Goal: Task Accomplishment & Management: Use online tool/utility

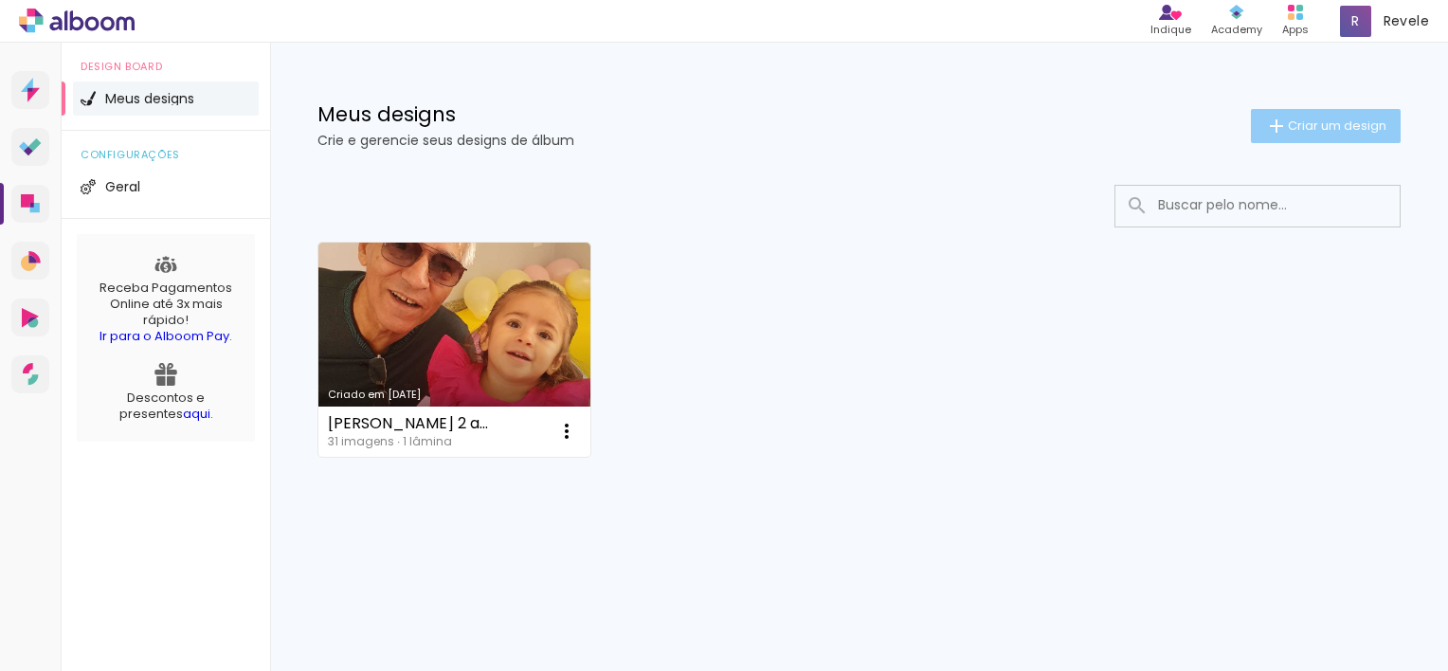
click at [1281, 119] on iron-icon at bounding box center [1276, 126] width 23 height 23
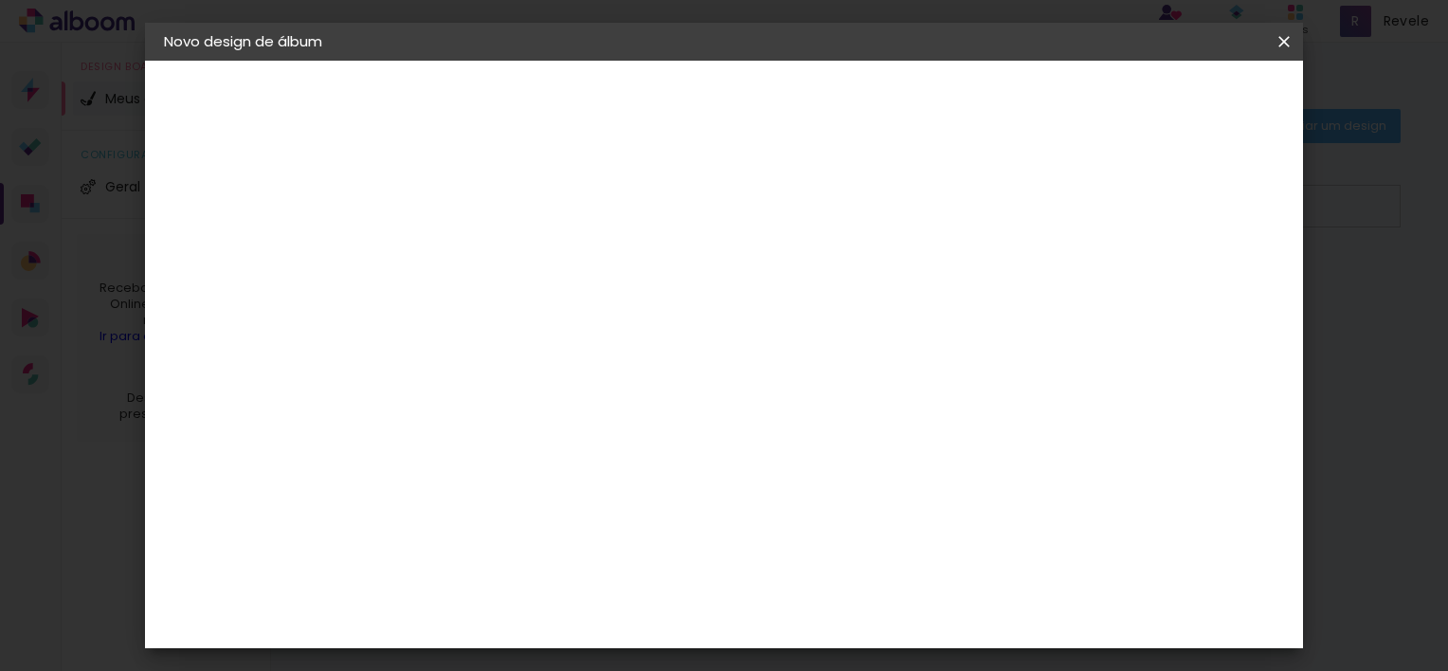
click at [474, 265] on input at bounding box center [474, 254] width 0 height 29
type input "teste"
type paper-input "teste"
click at [0, 0] on slot "Avançar" at bounding box center [0, 0] width 0 height 0
click at [618, 355] on input at bounding box center [521, 361] width 191 height 24
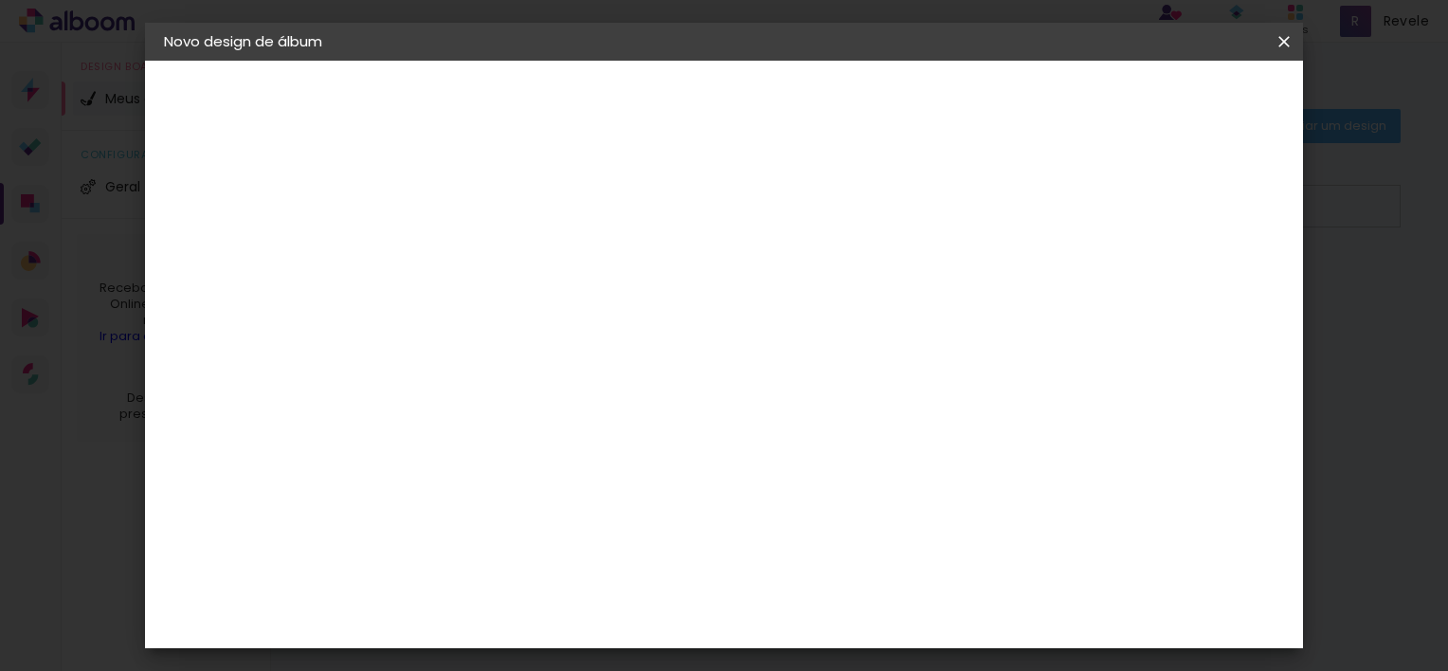
type input "digi"
type paper-input "digi"
click at [507, 421] on div "Digipix Pro" at bounding box center [483, 432] width 47 height 30
click at [508, 420] on div "Digipix Pro" at bounding box center [483, 432] width 47 height 30
click at [778, 485] on album-spec-supplier-section at bounding box center [599, 368] width 358 height 369
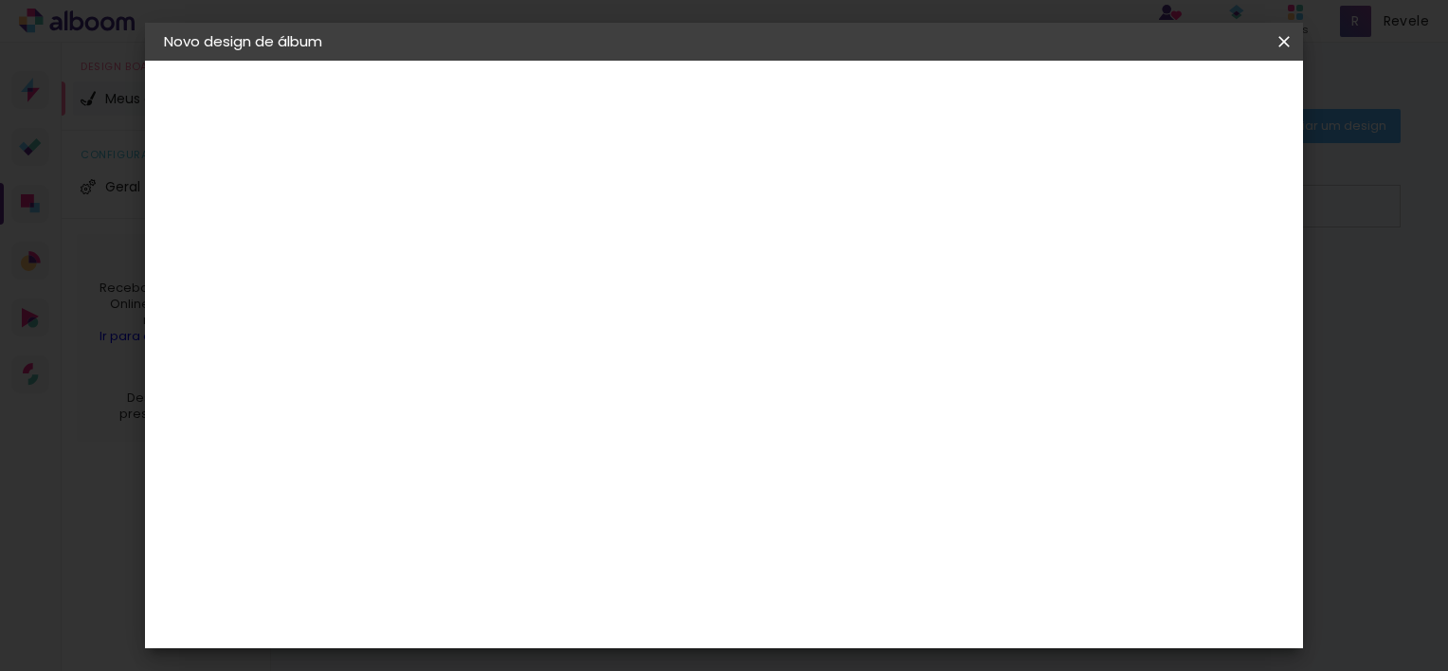
click at [0, 0] on slot "Tamanho Livre" at bounding box center [0, 0] width 0 height 0
click at [586, 438] on paper-item "Digipix Pro" at bounding box center [503, 431] width 167 height 49
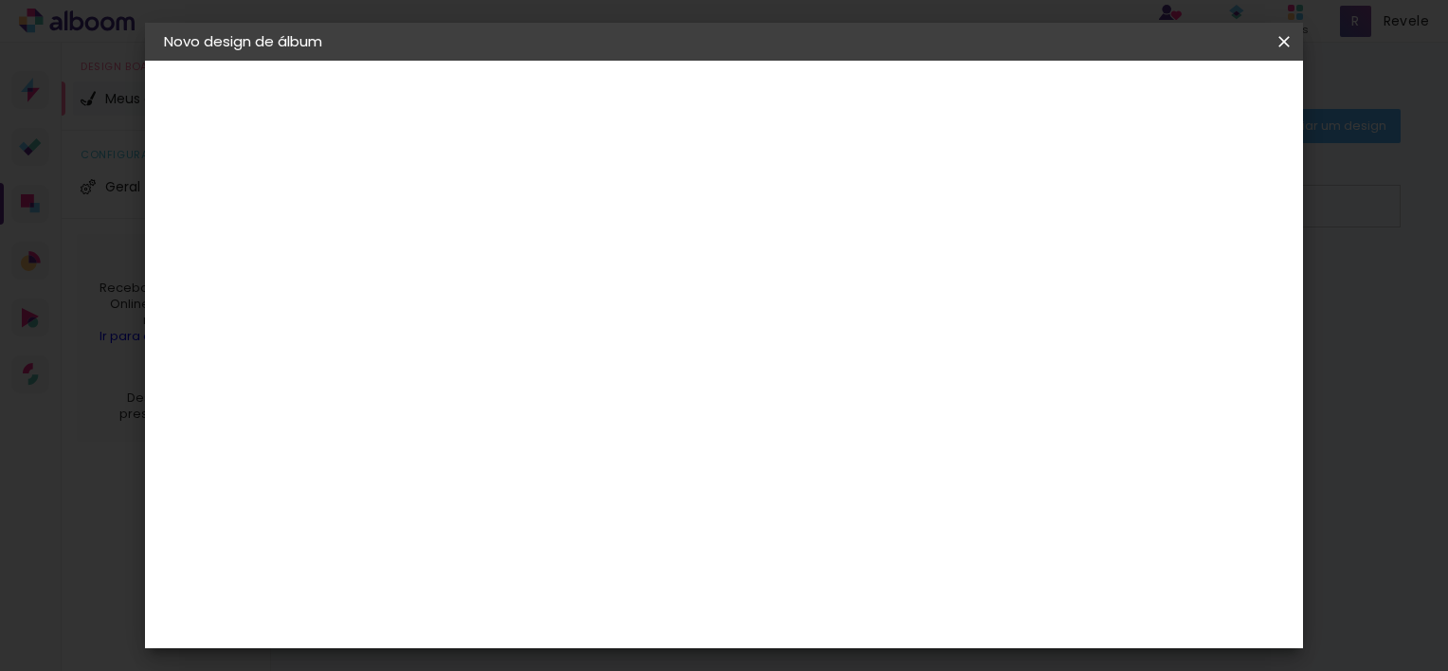
click at [508, 435] on div "Digipix Pro" at bounding box center [483, 432] width 47 height 30
drag, startPoint x: 519, startPoint y: 435, endPoint x: 716, endPoint y: 426, distance: 197.2
click at [508, 426] on div "Digipix Pro" at bounding box center [483, 432] width 47 height 30
click at [0, 0] on slot "Avançar" at bounding box center [0, 0] width 0 height 0
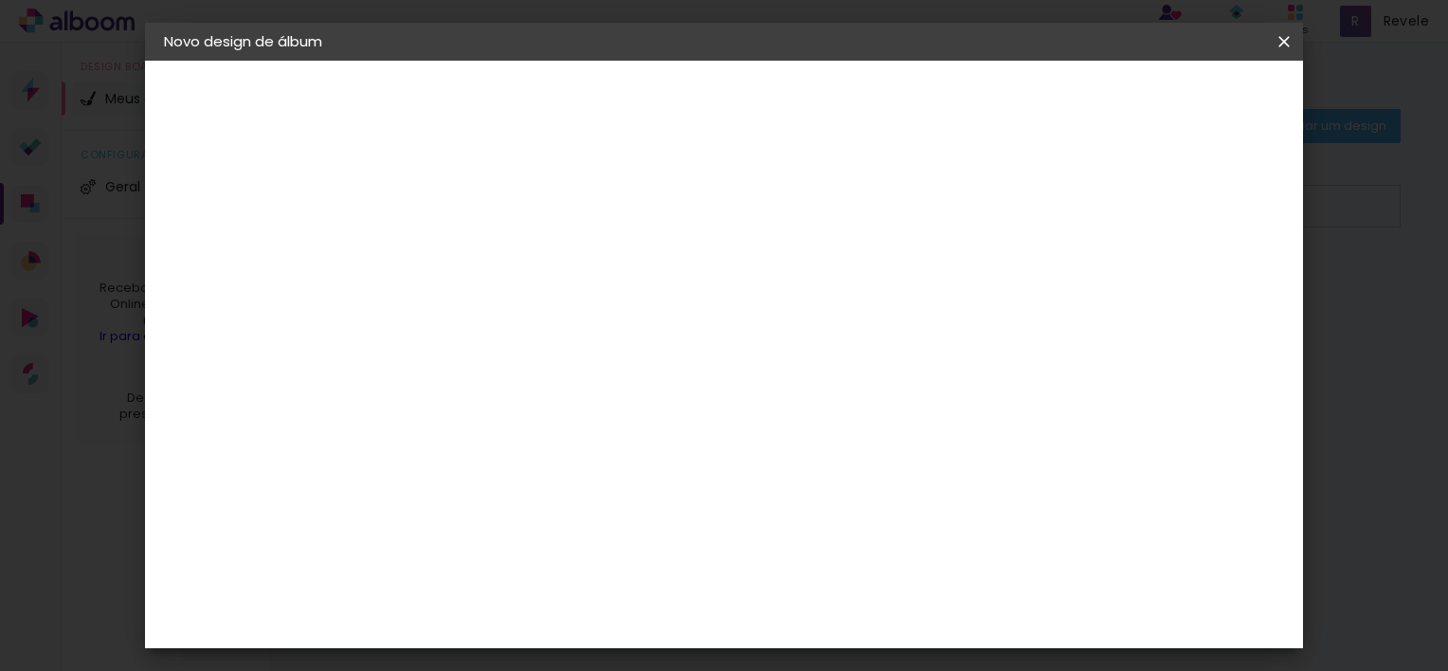
click at [548, 315] on input "text" at bounding box center [511, 329] width 74 height 29
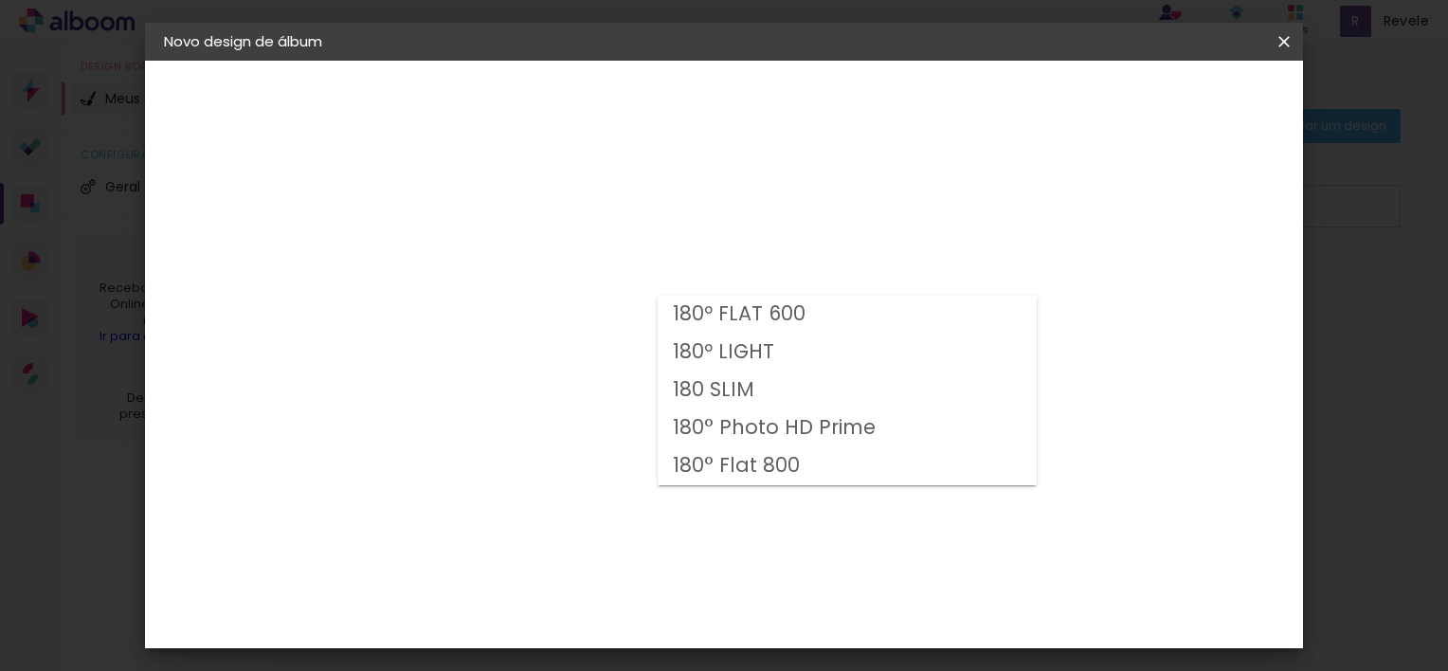
click at [0, 0] on slot "180º LIGHT" at bounding box center [0, 0] width 0 height 0
type input "180º LIGHT"
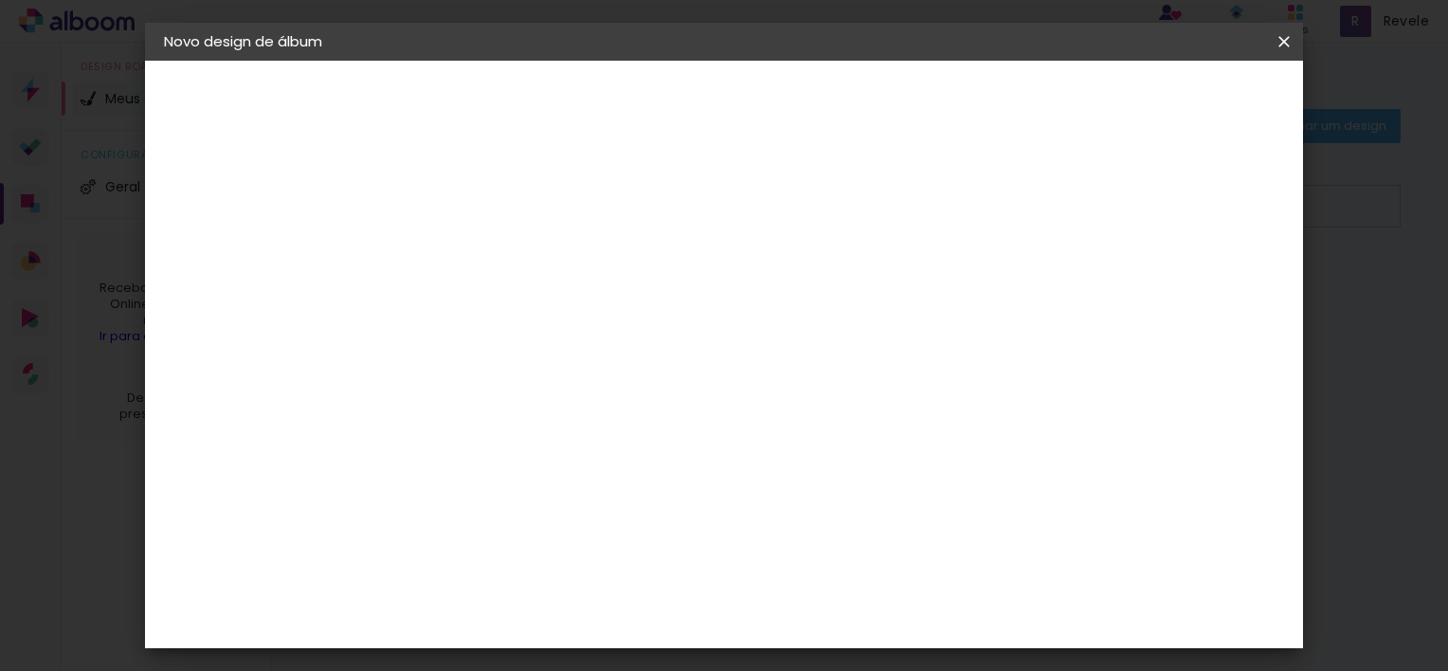
scroll to position [208, 0]
click at [672, 246] on span "15 × 21 cm" at bounding box center [637, 255] width 70 height 50
click at [0, 0] on slot "Avançar" at bounding box center [0, 0] width 0 height 0
click at [1058, 198] on div at bounding box center [1049, 204] width 17 height 17
type paper-checkbox "on"
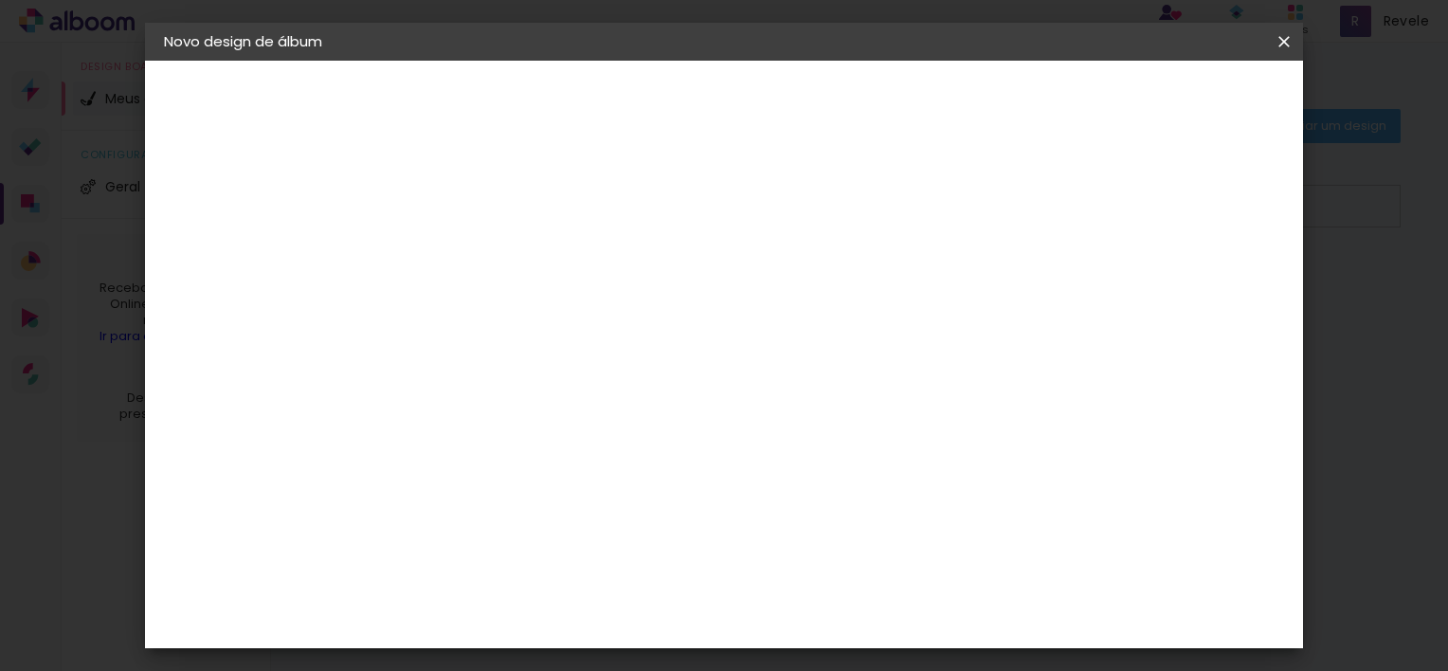
click at [1058, 198] on div at bounding box center [1049, 204] width 17 height 17
click at [1165, 99] on span "Iniciar design" at bounding box center [1122, 100] width 86 height 13
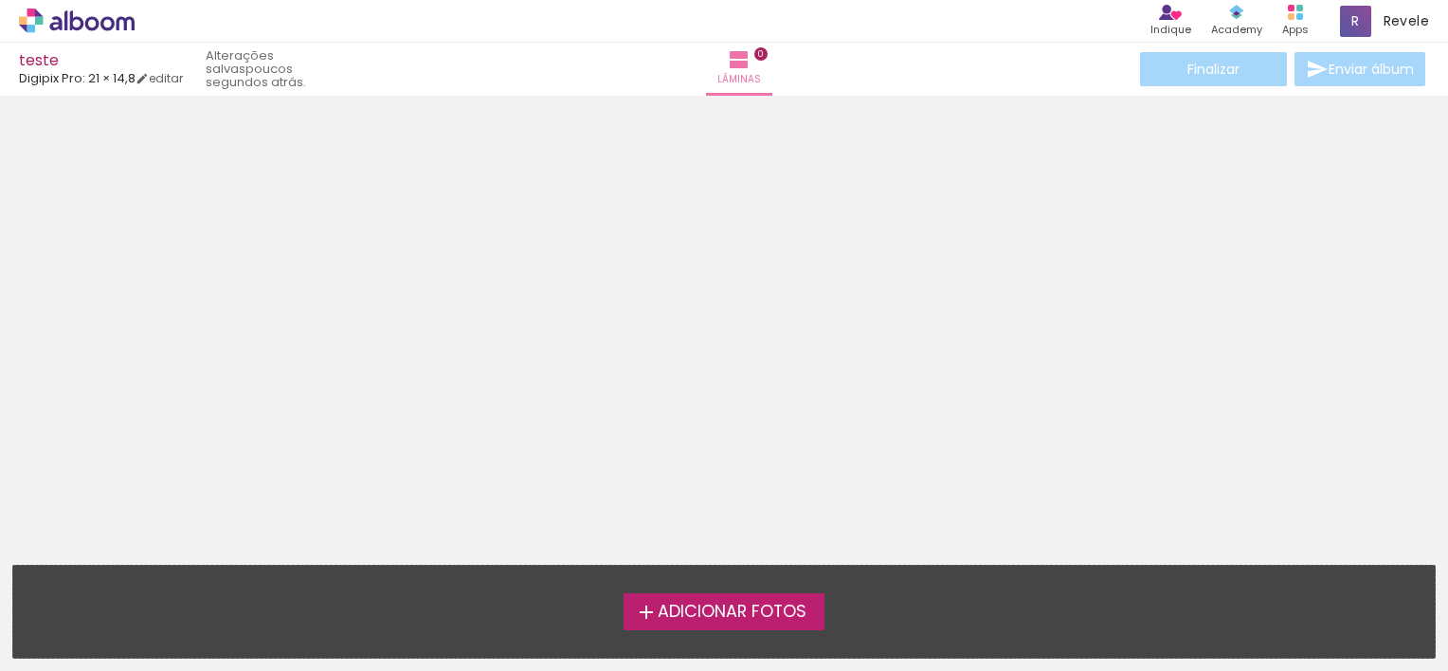
click at [705, 606] on span "Adicionar Fotos" at bounding box center [731, 611] width 149 height 17
click at [0, 0] on input "file" at bounding box center [0, 0] width 0 height 0
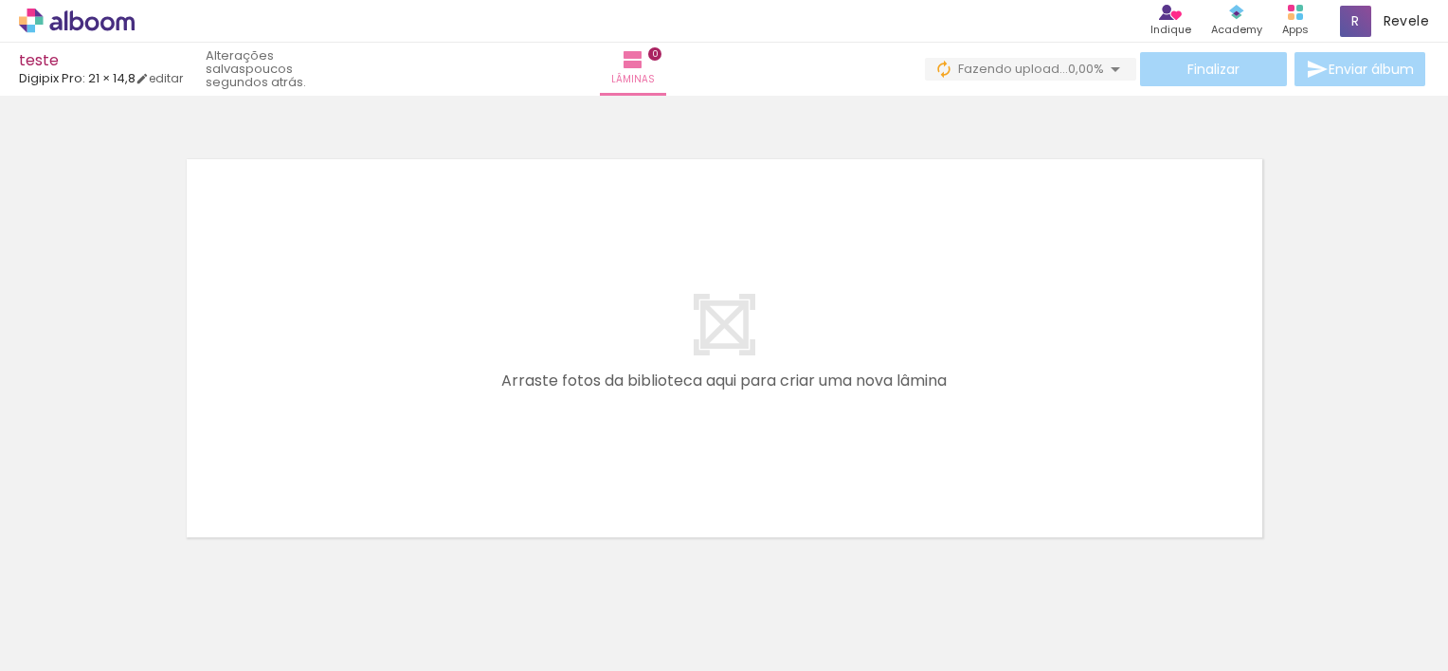
scroll to position [60, 0]
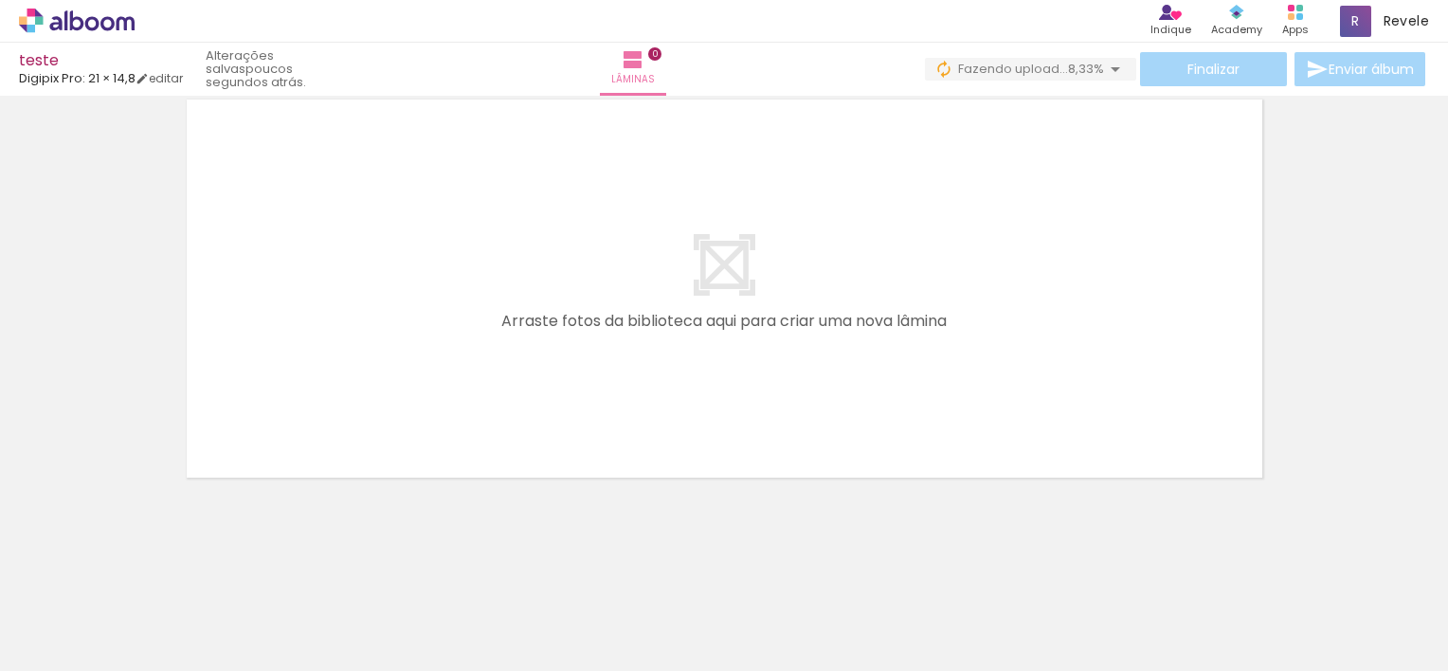
click at [74, 635] on span "Adicionar Fotos" at bounding box center [67, 645] width 57 height 21
click at [0, 0] on input "file" at bounding box center [0, 0] width 0 height 0
click at [1398, 317] on div at bounding box center [724, 264] width 1448 height 443
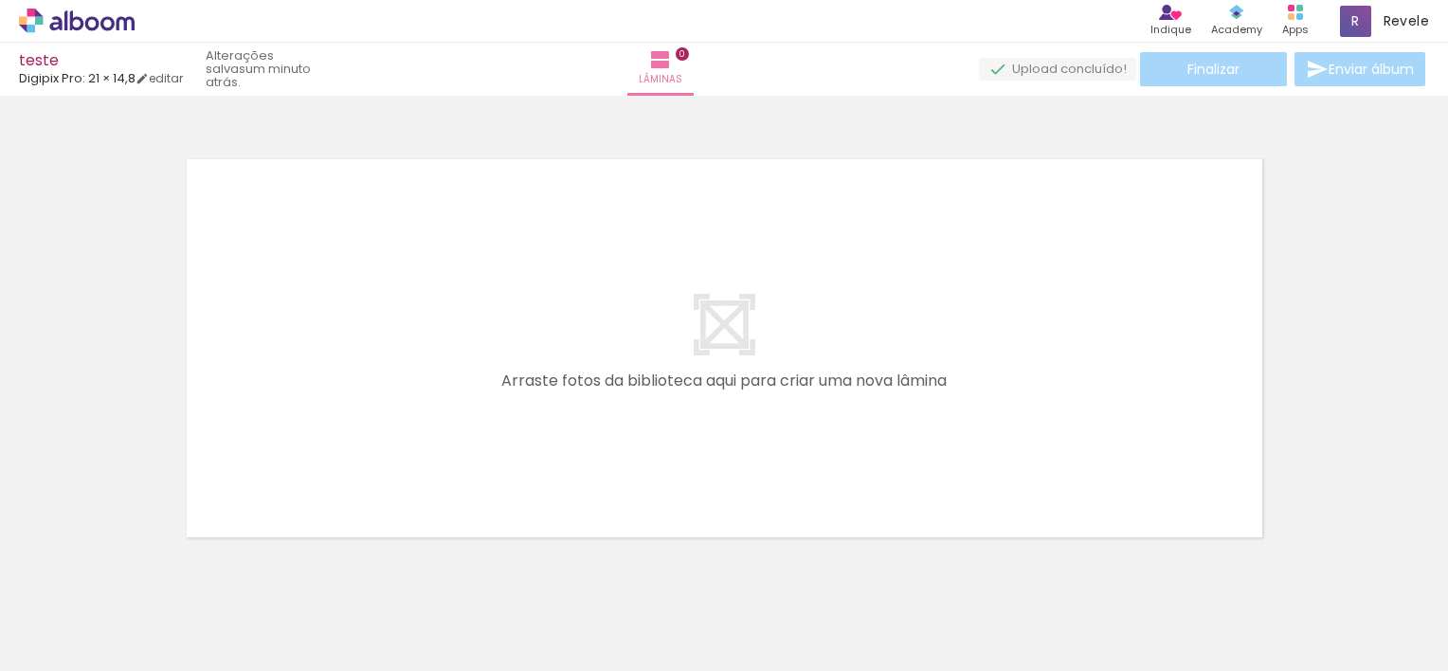
click at [1082, 214] on quentale-layouter at bounding box center [724, 348] width 1092 height 395
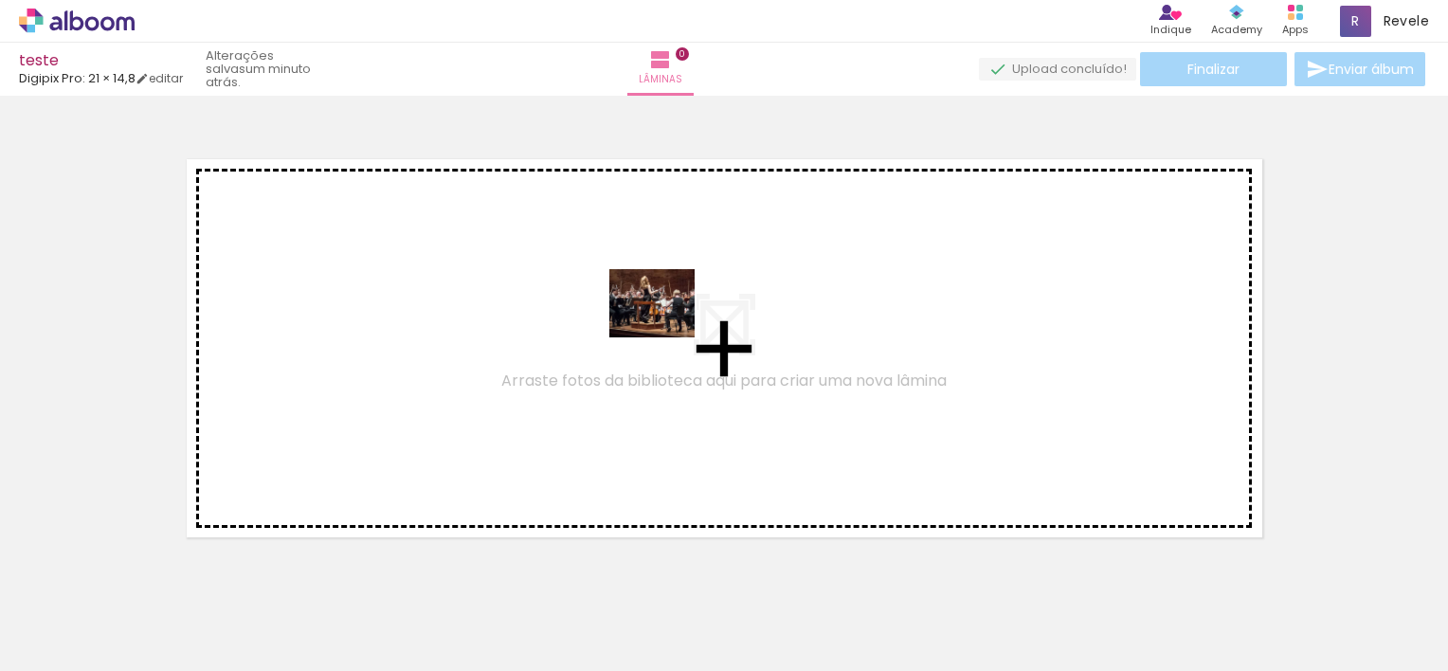
drag, startPoint x: 197, startPoint y: 598, endPoint x: 666, endPoint y: 326, distance: 542.1
click at [666, 326] on quentale-workspace at bounding box center [724, 335] width 1448 height 671
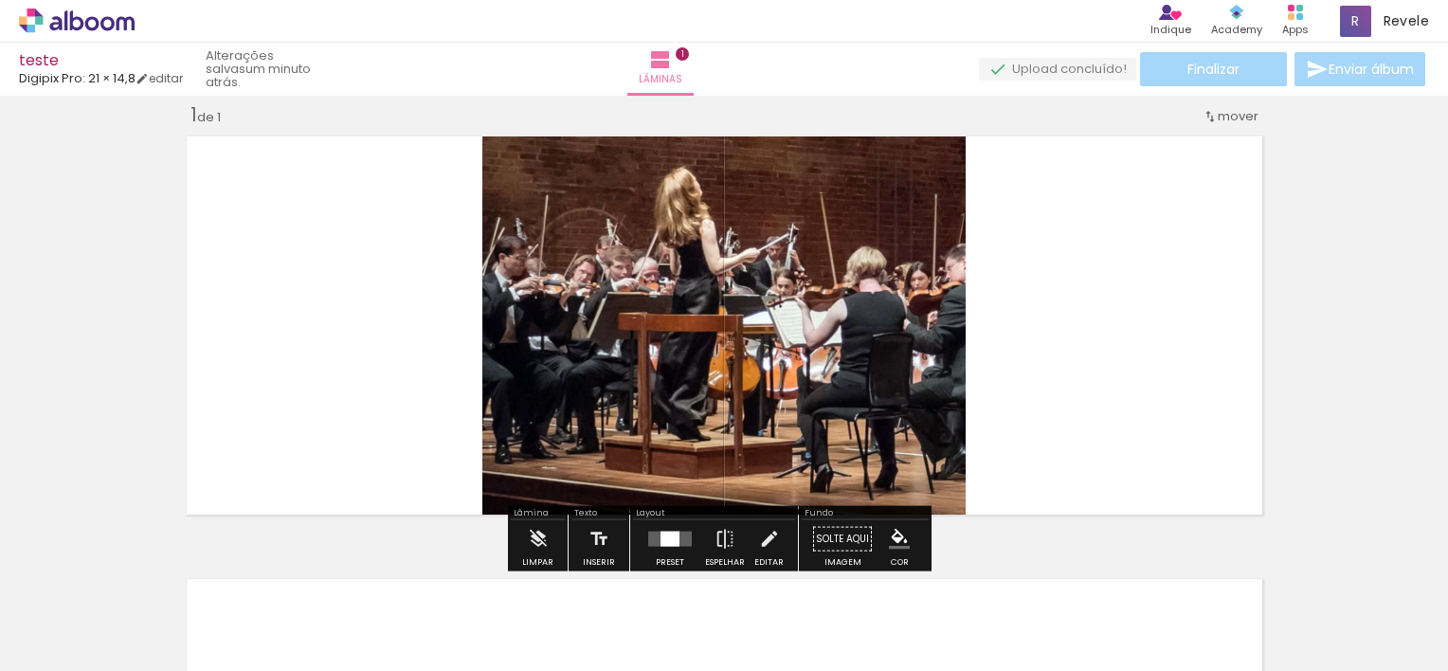
scroll to position [24, 0]
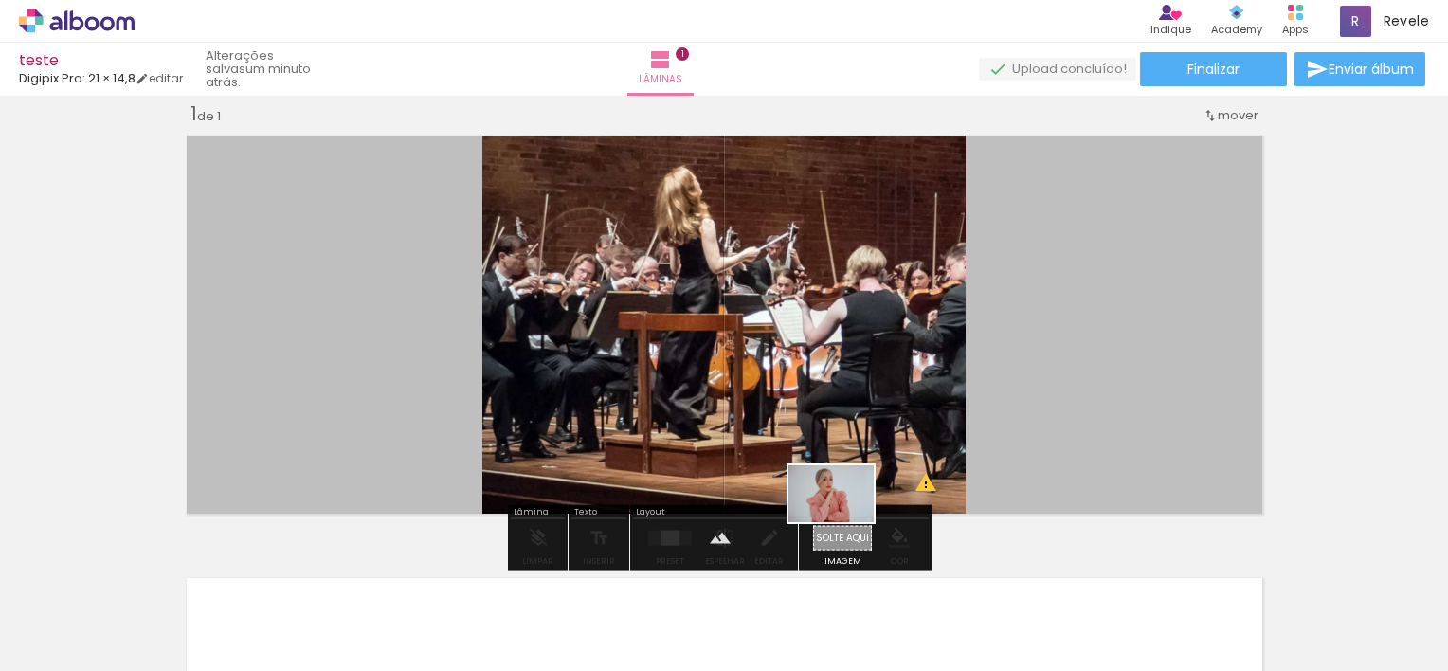
drag, startPoint x: 409, startPoint y: 621, endPoint x: 845, endPoint y: 522, distance: 447.0
click at [845, 522] on quentale-workspace at bounding box center [724, 335] width 1448 height 671
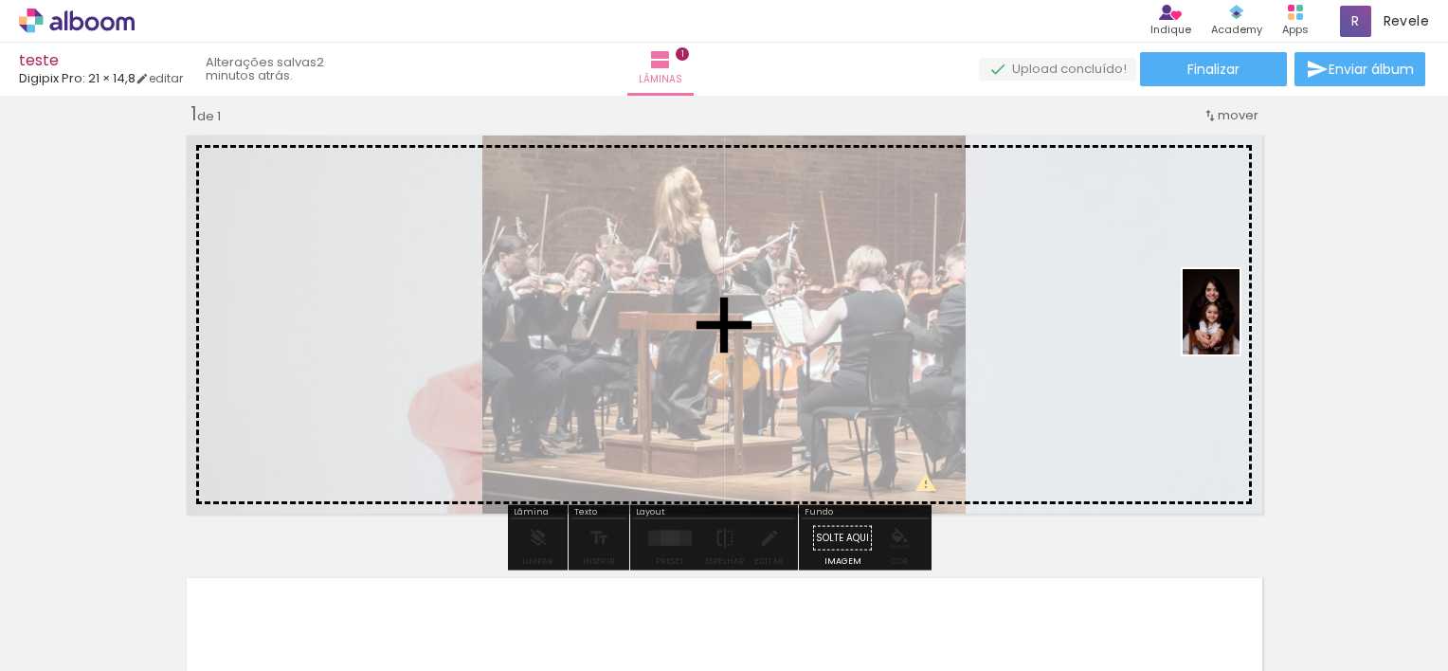
drag, startPoint x: 730, startPoint y: 626, endPoint x: 1239, endPoint y: 326, distance: 590.7
click at [1239, 326] on quentale-workspace at bounding box center [724, 335] width 1448 height 671
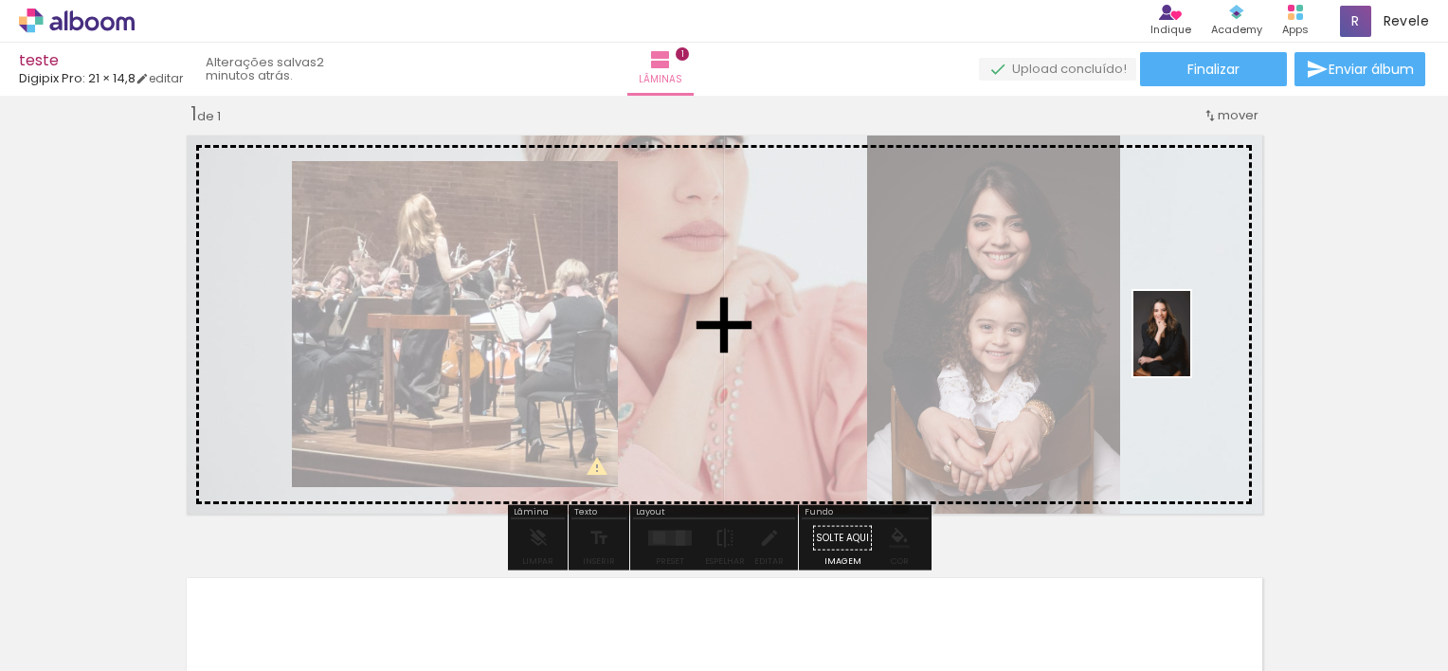
drag, startPoint x: 948, startPoint y: 615, endPoint x: 1190, endPoint y: 347, distance: 360.9
click at [1190, 347] on quentale-workspace at bounding box center [724, 335] width 1448 height 671
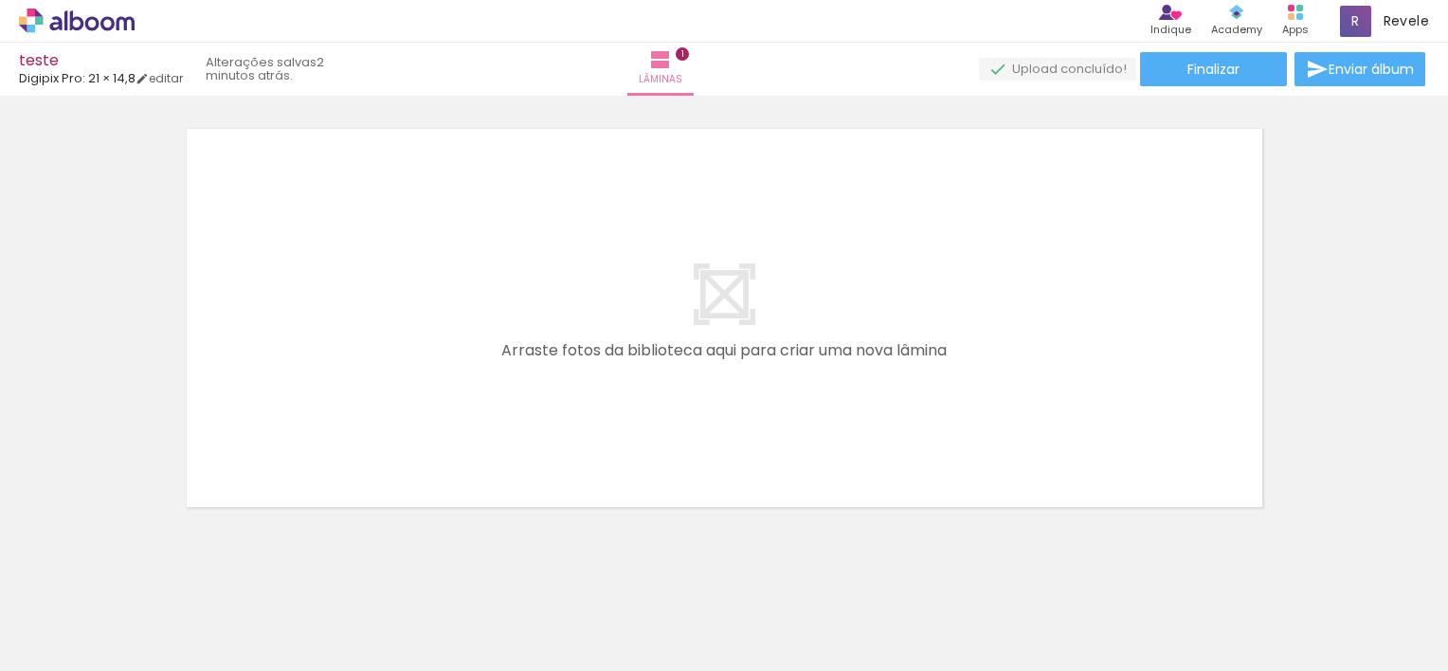
scroll to position [480, 0]
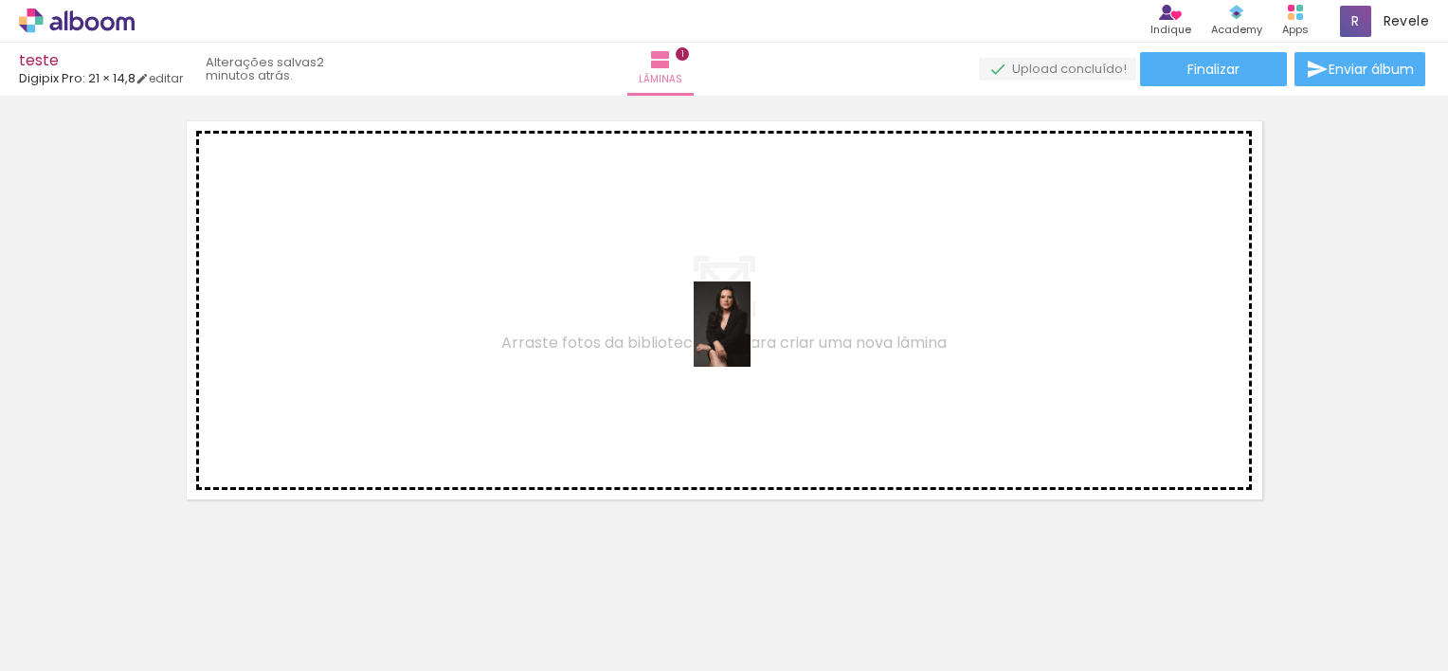
drag, startPoint x: 840, startPoint y: 612, endPoint x: 750, endPoint y: 338, distance: 288.2
click at [750, 338] on quentale-workspace at bounding box center [724, 335] width 1448 height 671
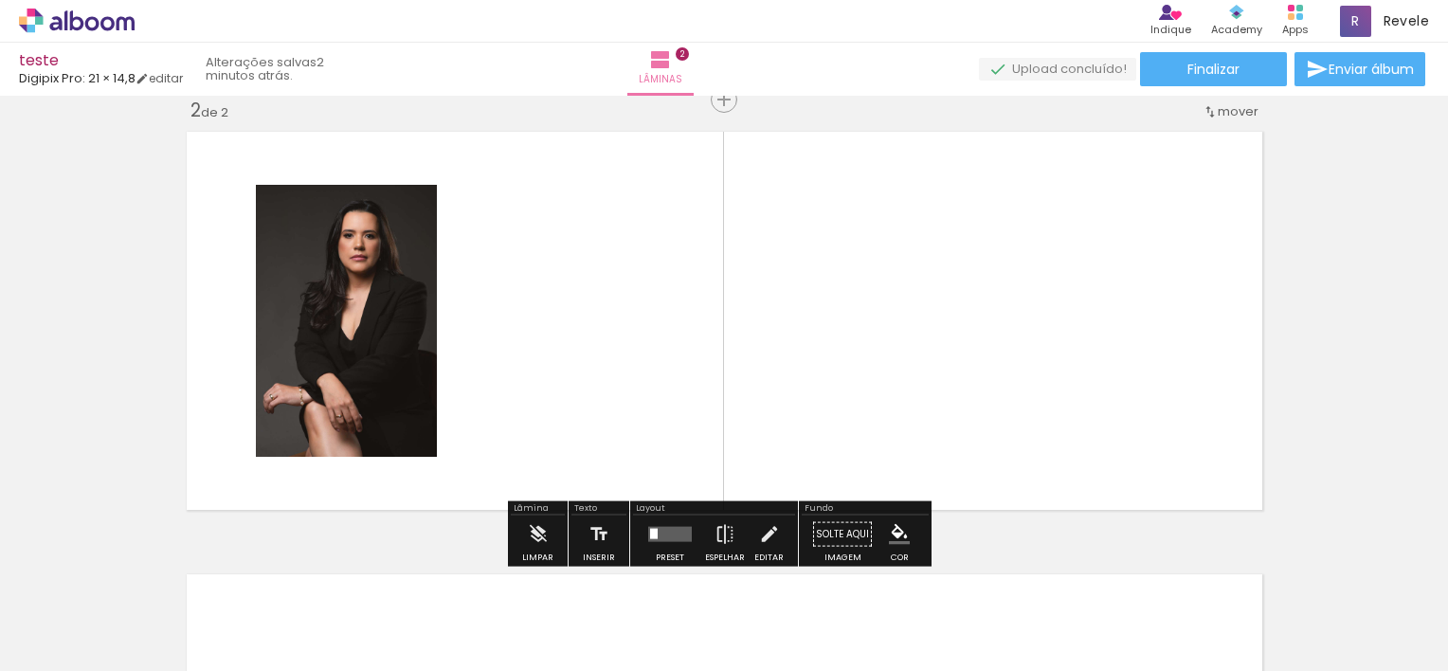
scroll to position [466, 0]
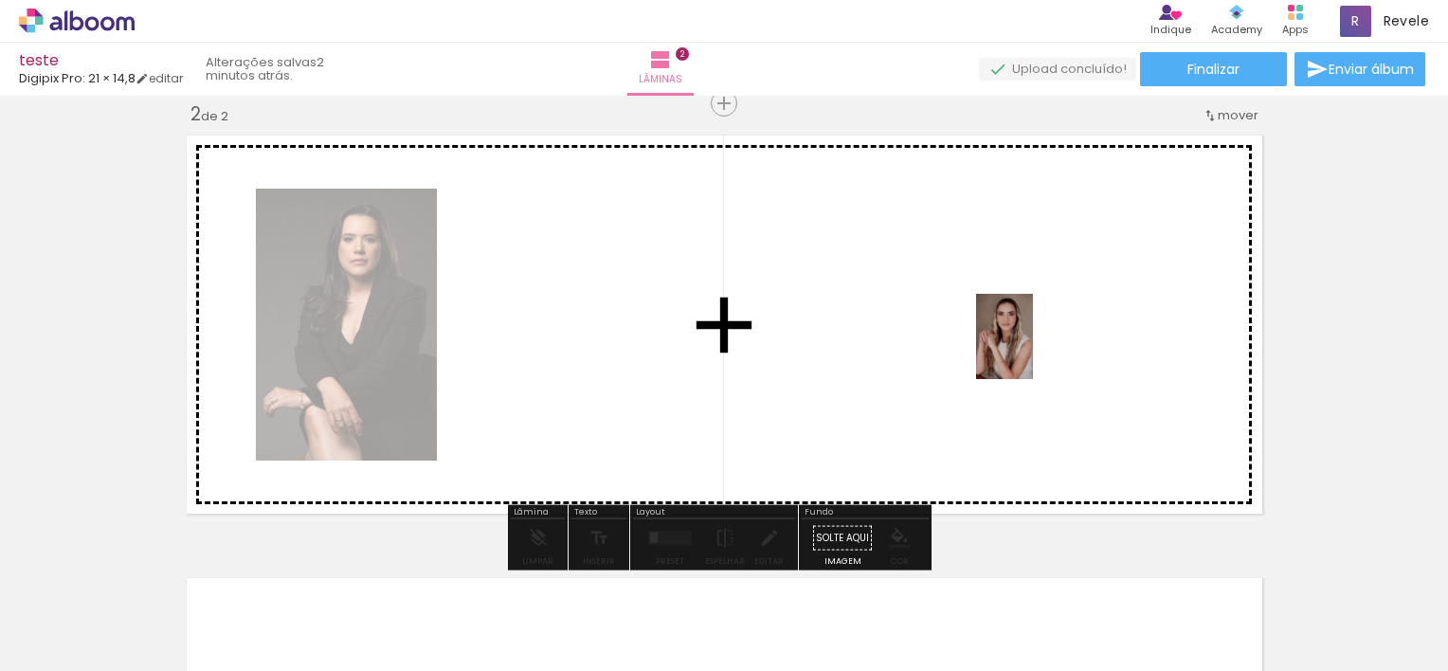
drag, startPoint x: 1044, startPoint y: 614, endPoint x: 1033, endPoint y: 348, distance: 266.4
click at [1033, 348] on quentale-workspace at bounding box center [724, 335] width 1448 height 671
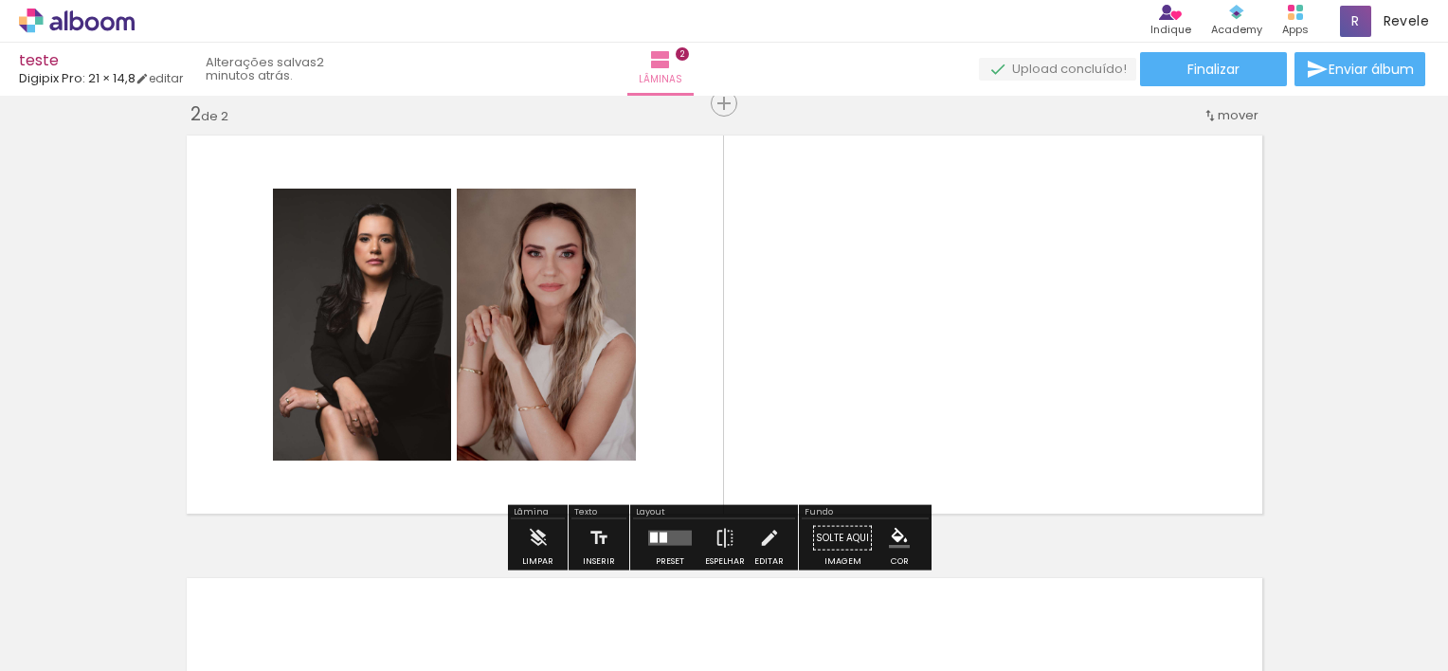
click at [1028, 330] on quentale-layouter at bounding box center [724, 324] width 1092 height 395
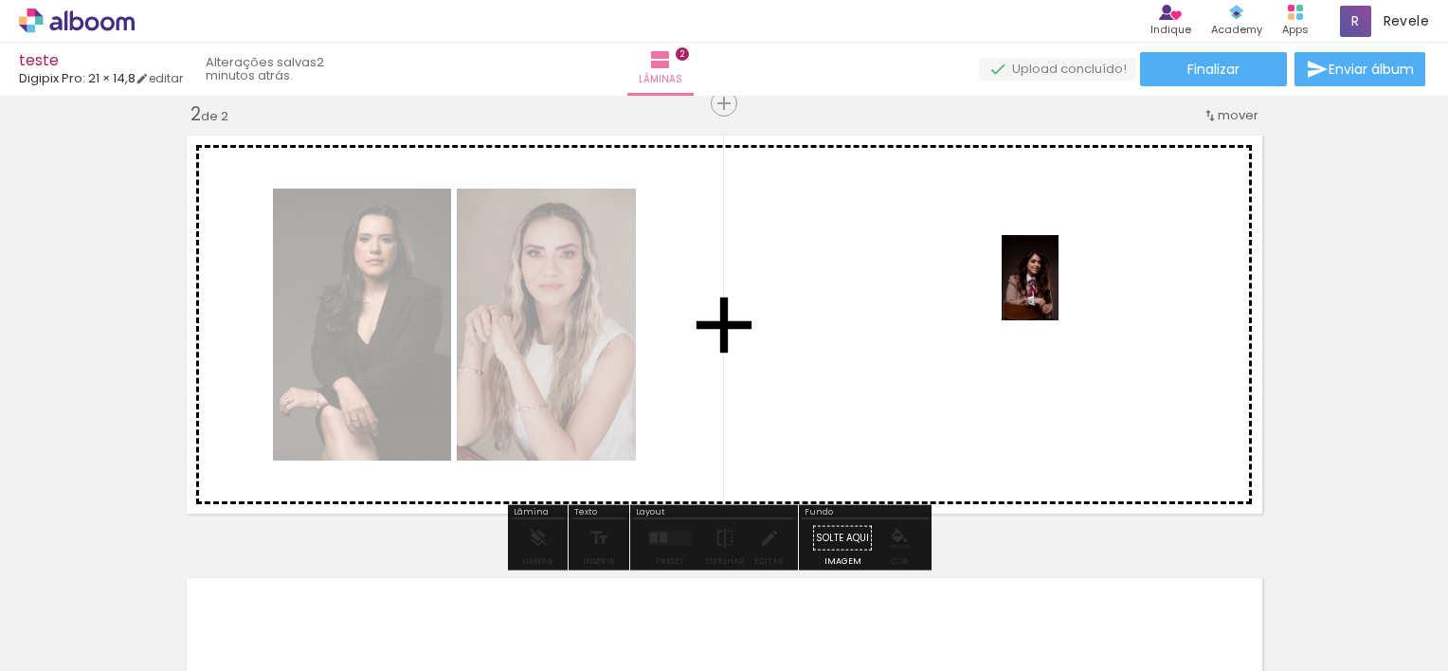
drag, startPoint x: 621, startPoint y: 627, endPoint x: 1038, endPoint y: 292, distance: 535.0
click at [1038, 292] on quentale-workspace at bounding box center [724, 335] width 1448 height 671
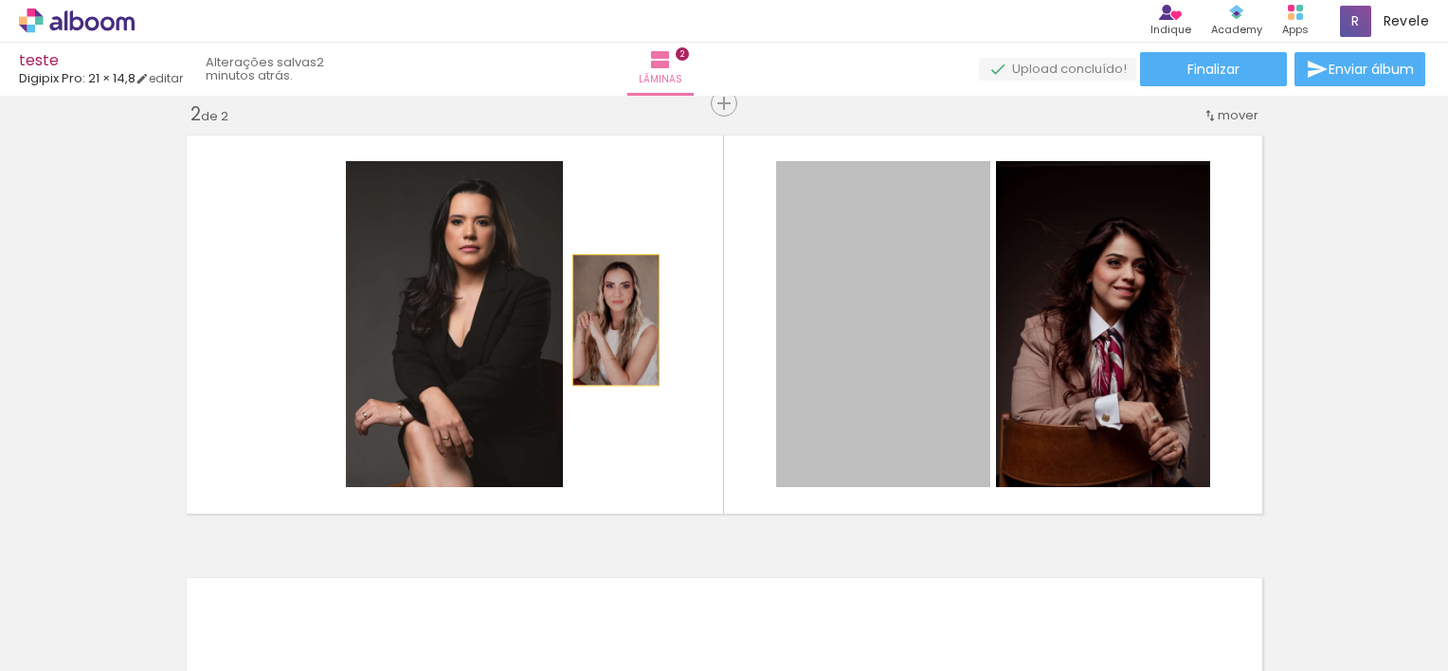
drag, startPoint x: 855, startPoint y: 319, endPoint x: 608, endPoint y: 319, distance: 247.3
click at [608, 319] on quentale-layouter at bounding box center [724, 324] width 1092 height 395
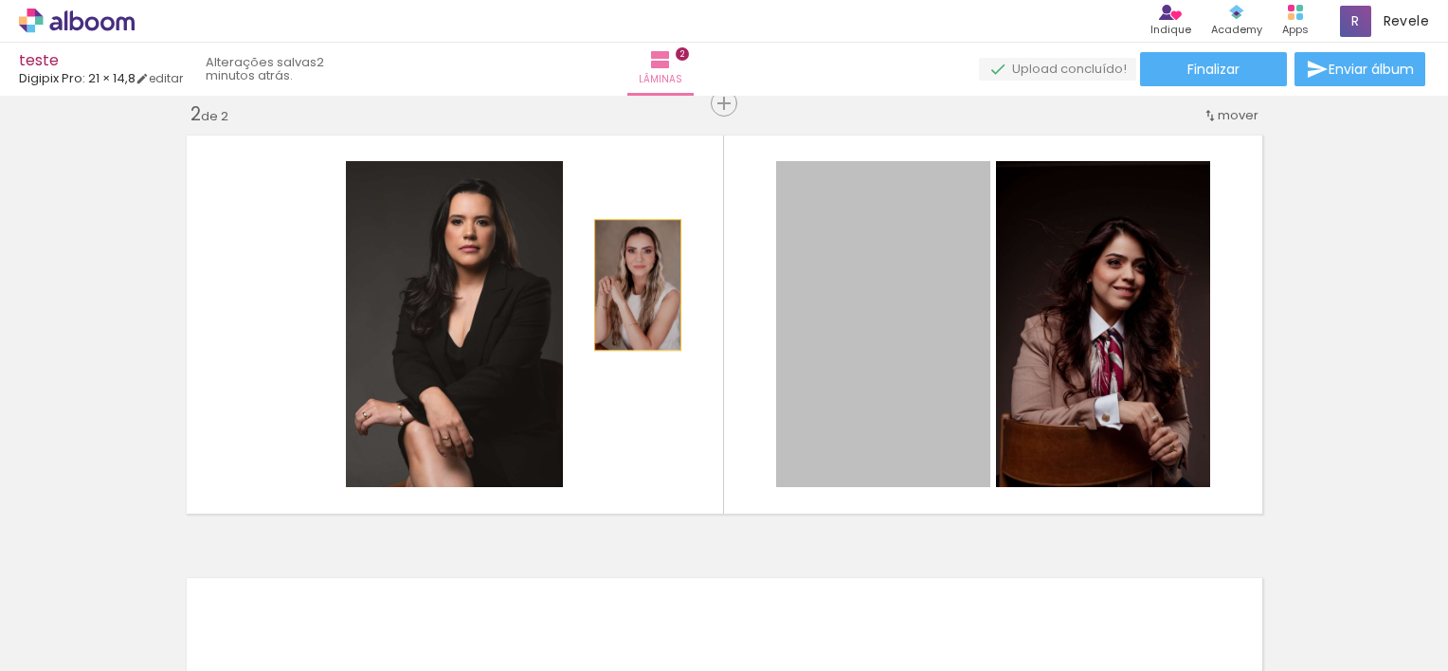
drag, startPoint x: 829, startPoint y: 309, endPoint x: 630, endPoint y: 284, distance: 200.5
click at [630, 284] on quentale-layouter at bounding box center [724, 324] width 1092 height 395
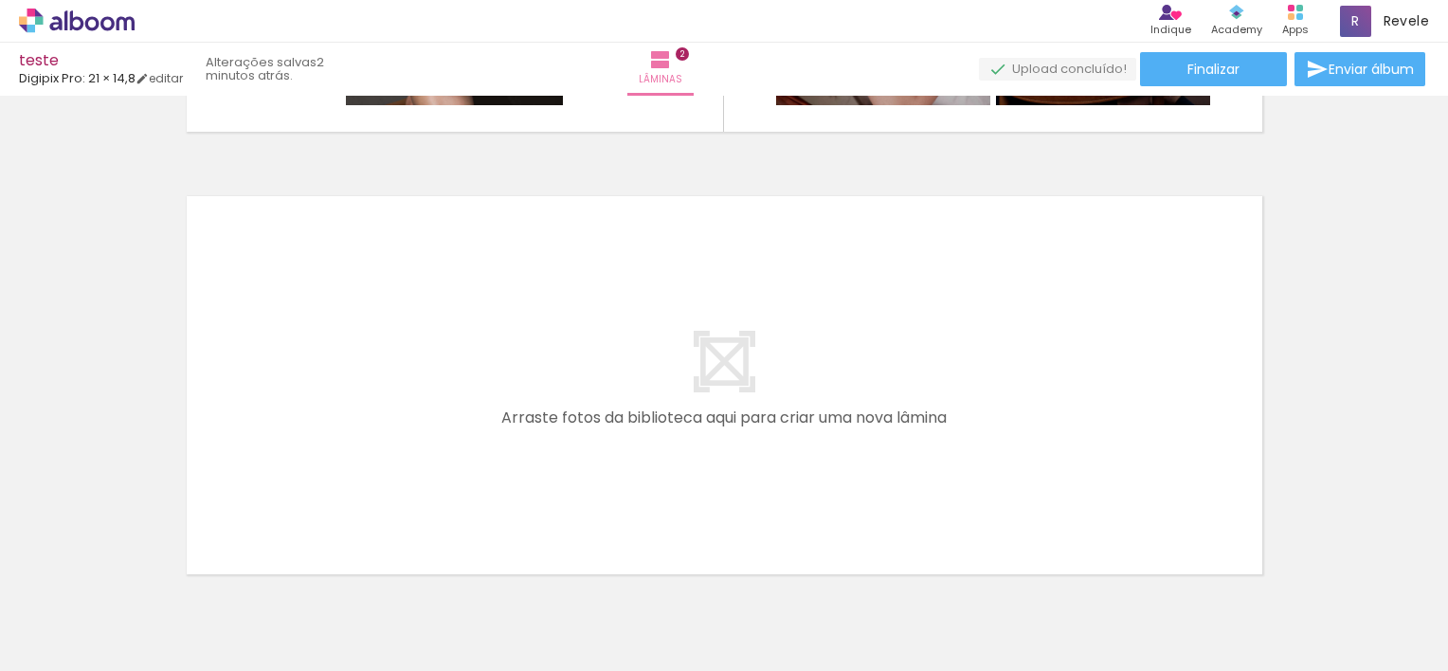
scroll to position [895, 0]
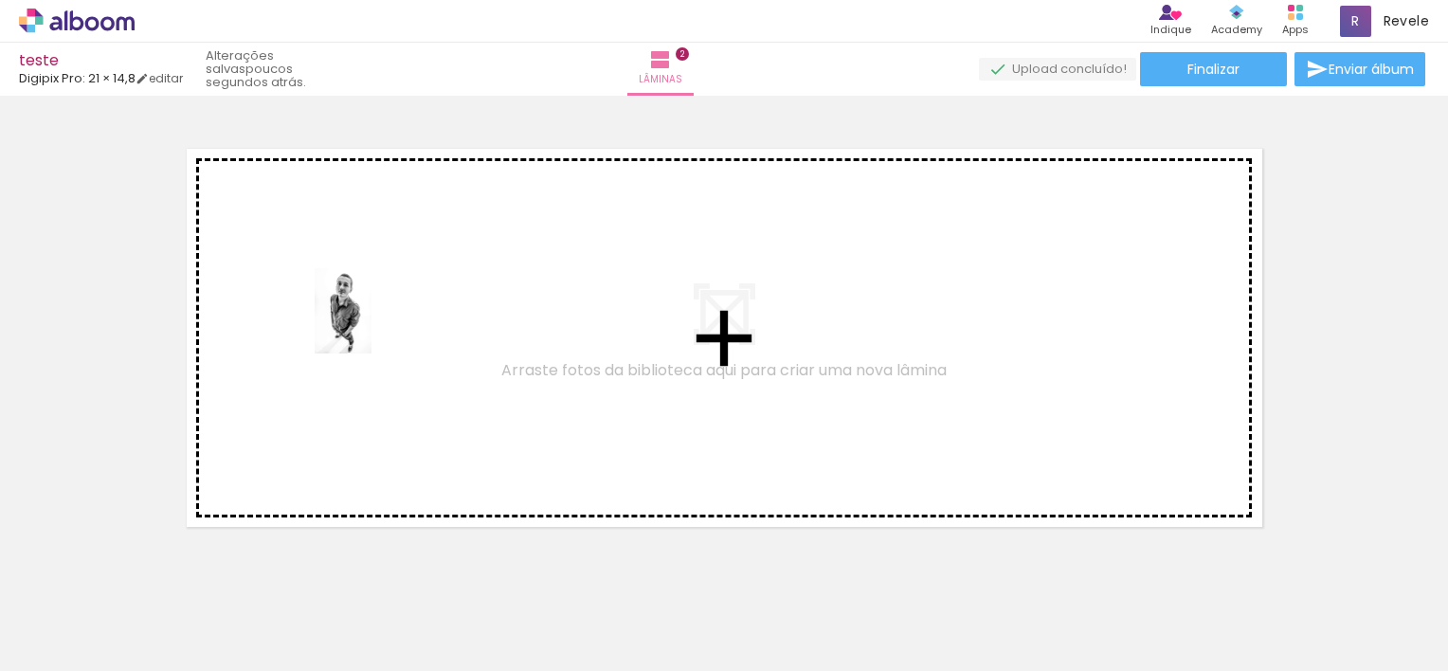
drag, startPoint x: 1343, startPoint y: 593, endPoint x: 371, endPoint y: 325, distance: 1008.3
click at [371, 325] on quentale-workspace at bounding box center [724, 335] width 1448 height 671
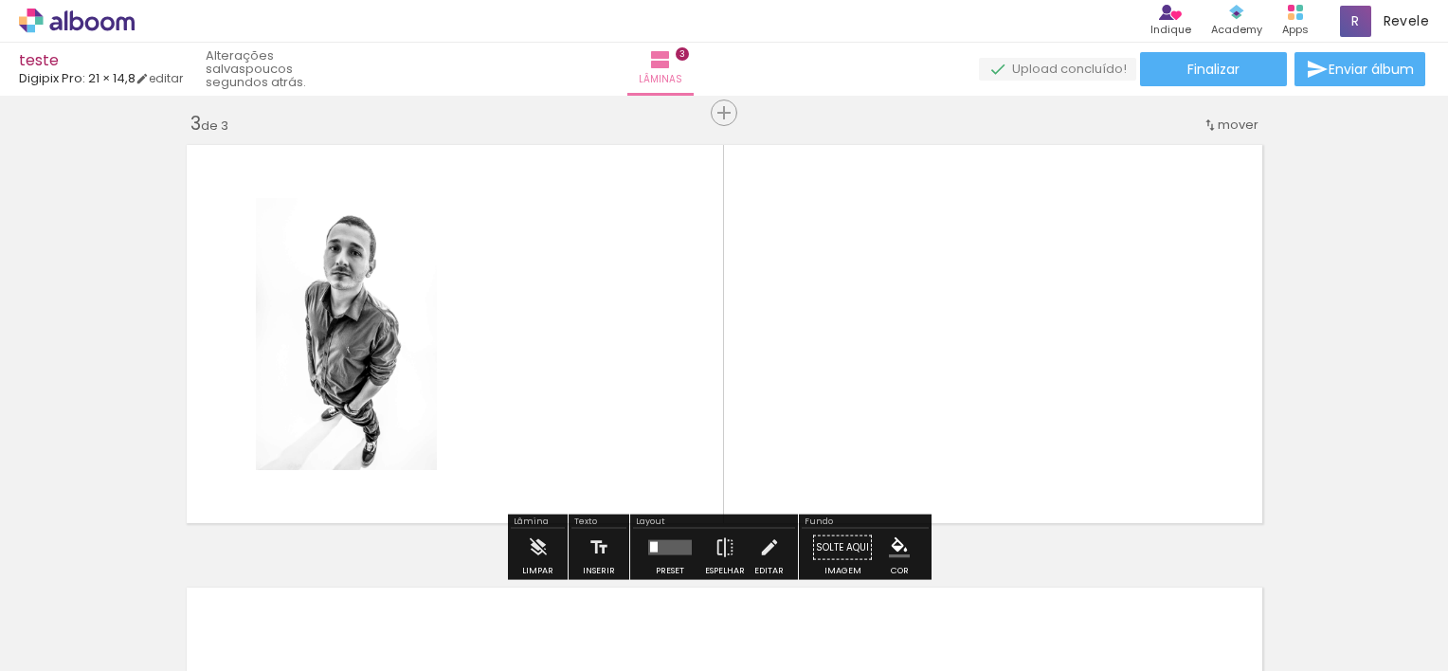
scroll to position [909, 0]
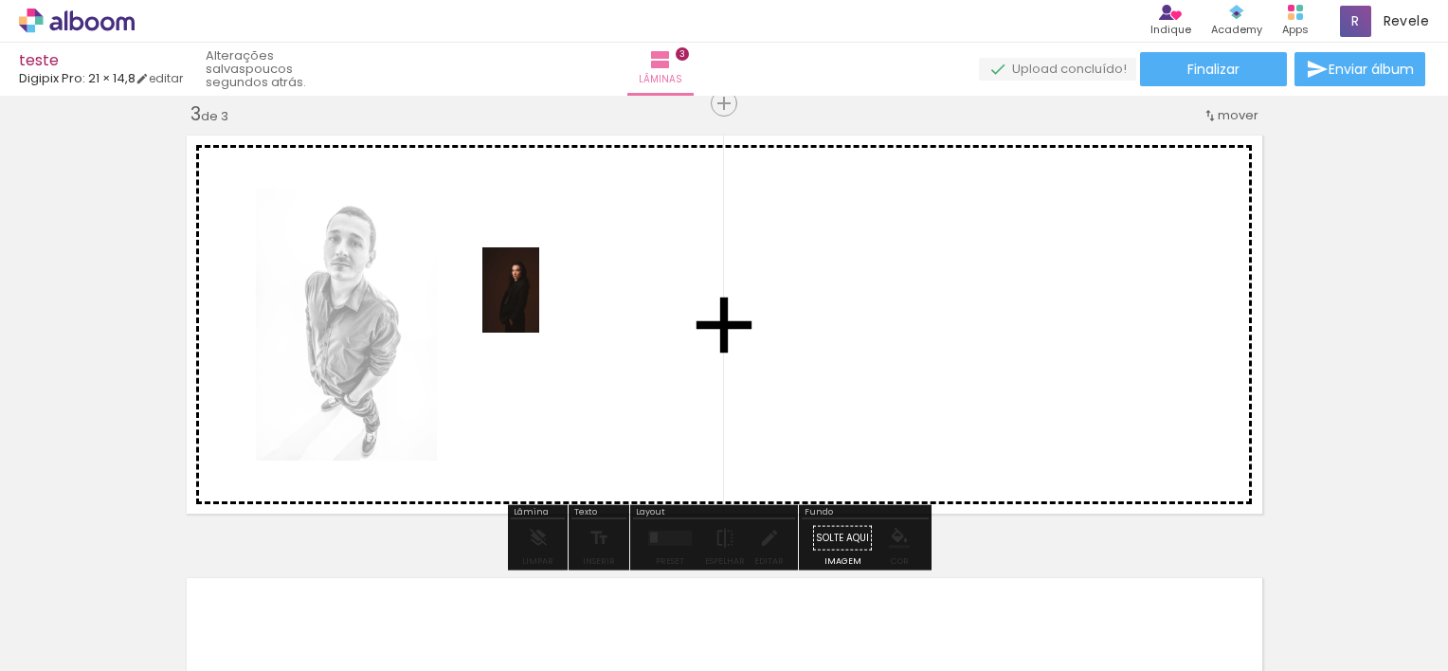
drag, startPoint x: 1148, startPoint y: 629, endPoint x: 539, endPoint y: 304, distance: 690.4
click at [539, 304] on quentale-workspace at bounding box center [724, 335] width 1448 height 671
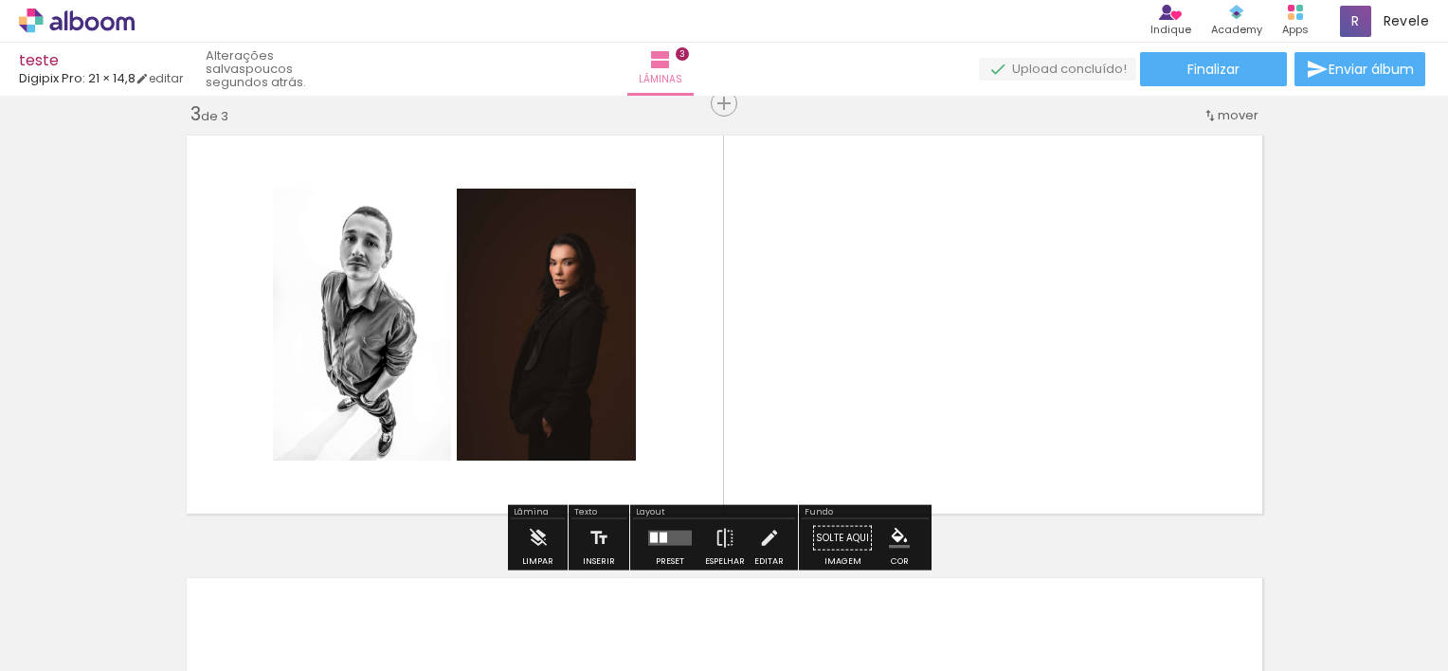
click at [945, 347] on quentale-layouter at bounding box center [724, 324] width 1092 height 395
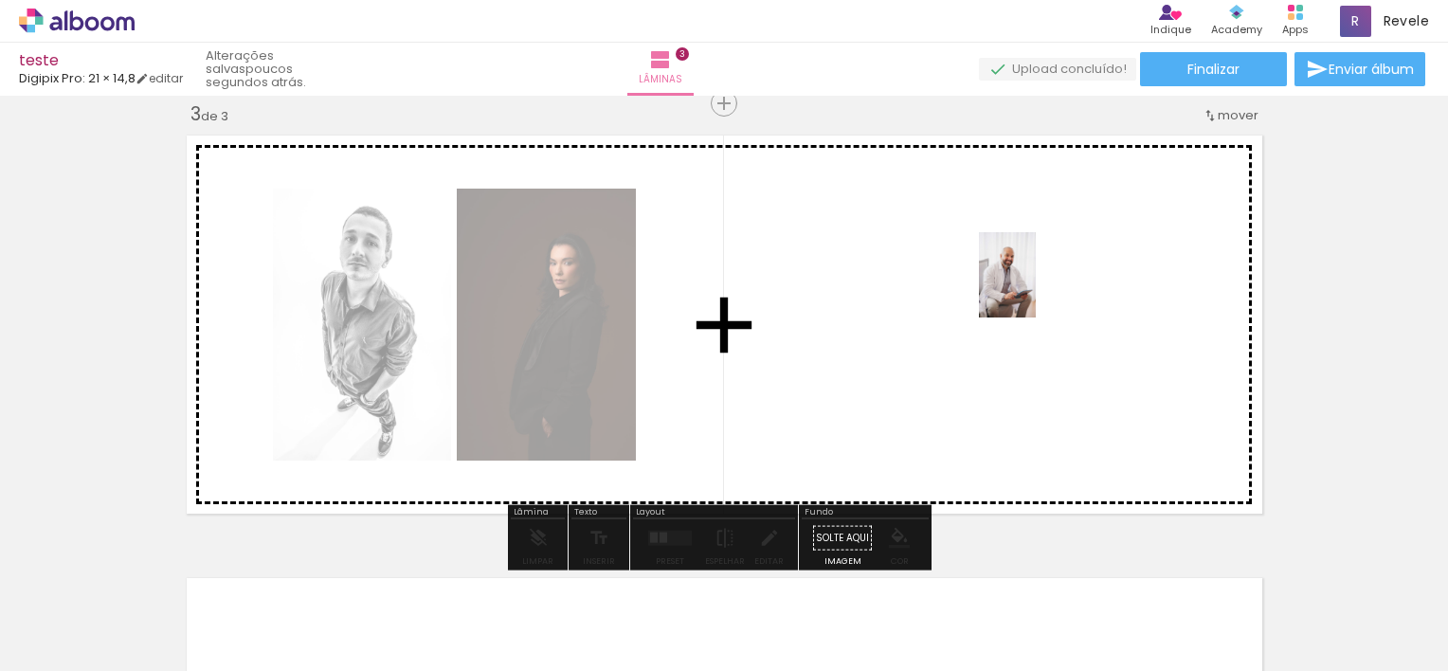
drag, startPoint x: 523, startPoint y: 611, endPoint x: 1035, endPoint y: 289, distance: 605.3
click at [1035, 289] on quentale-workspace at bounding box center [724, 335] width 1448 height 671
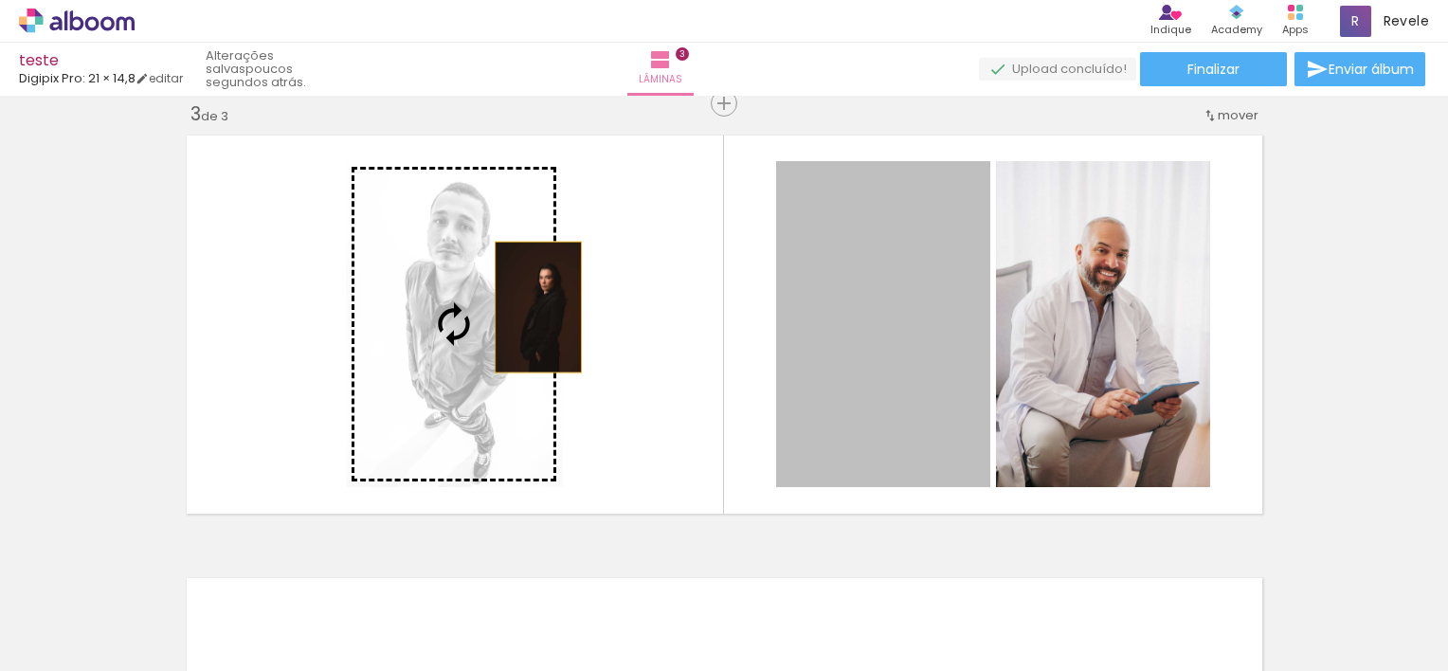
drag, startPoint x: 843, startPoint y: 307, endPoint x: 523, endPoint y: 307, distance: 320.2
click at [0, 0] on slot at bounding box center [0, 0] width 0 height 0
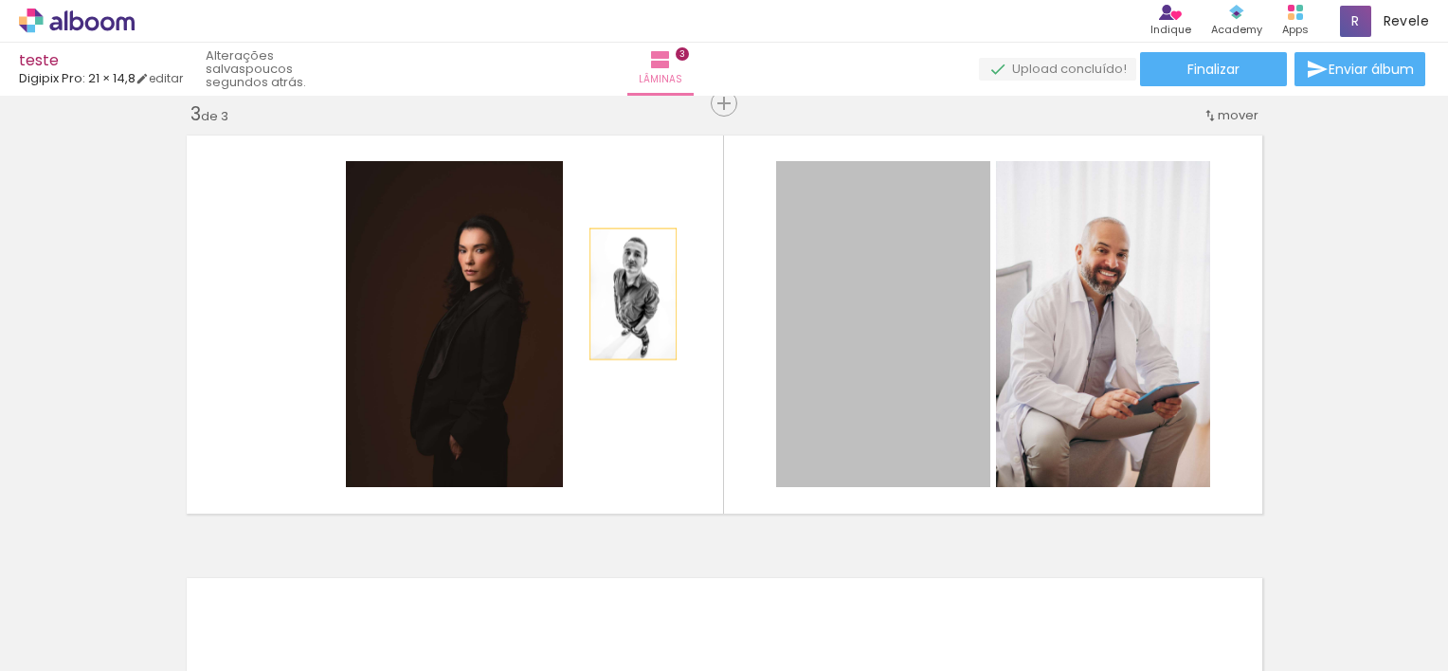
drag, startPoint x: 803, startPoint y: 312, endPoint x: 610, endPoint y: 291, distance: 194.4
click at [610, 291] on quentale-layouter at bounding box center [724, 324] width 1092 height 395
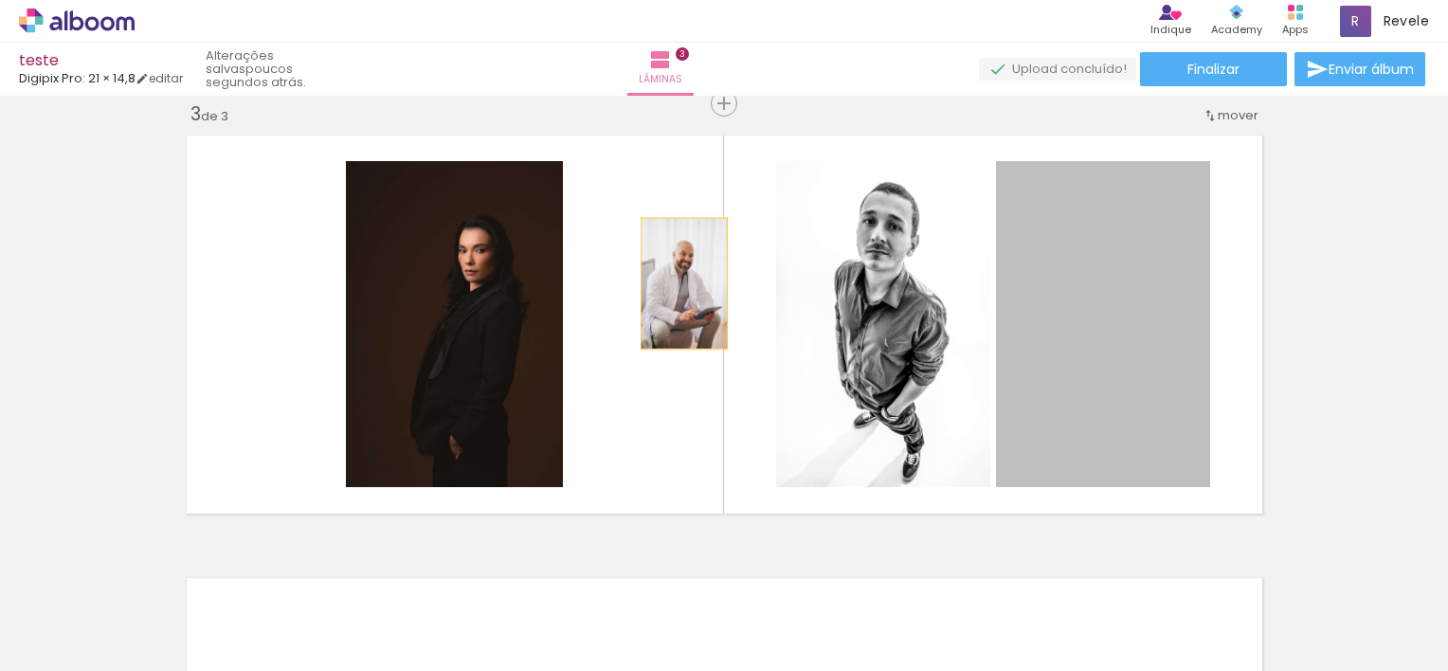
drag, startPoint x: 1117, startPoint y: 297, endPoint x: 676, endPoint y: 283, distance: 440.7
click at [676, 283] on quentale-layouter at bounding box center [724, 324] width 1092 height 395
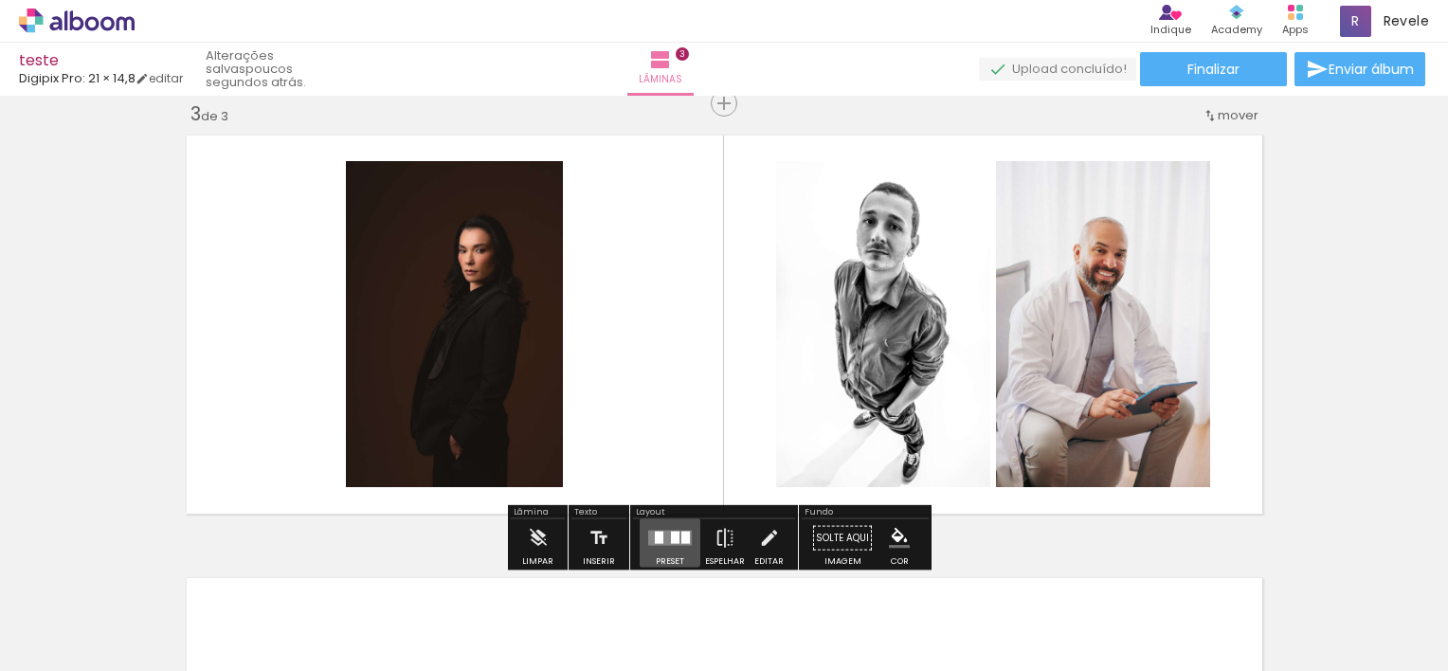
click at [655, 536] on div at bounding box center [659, 537] width 9 height 12
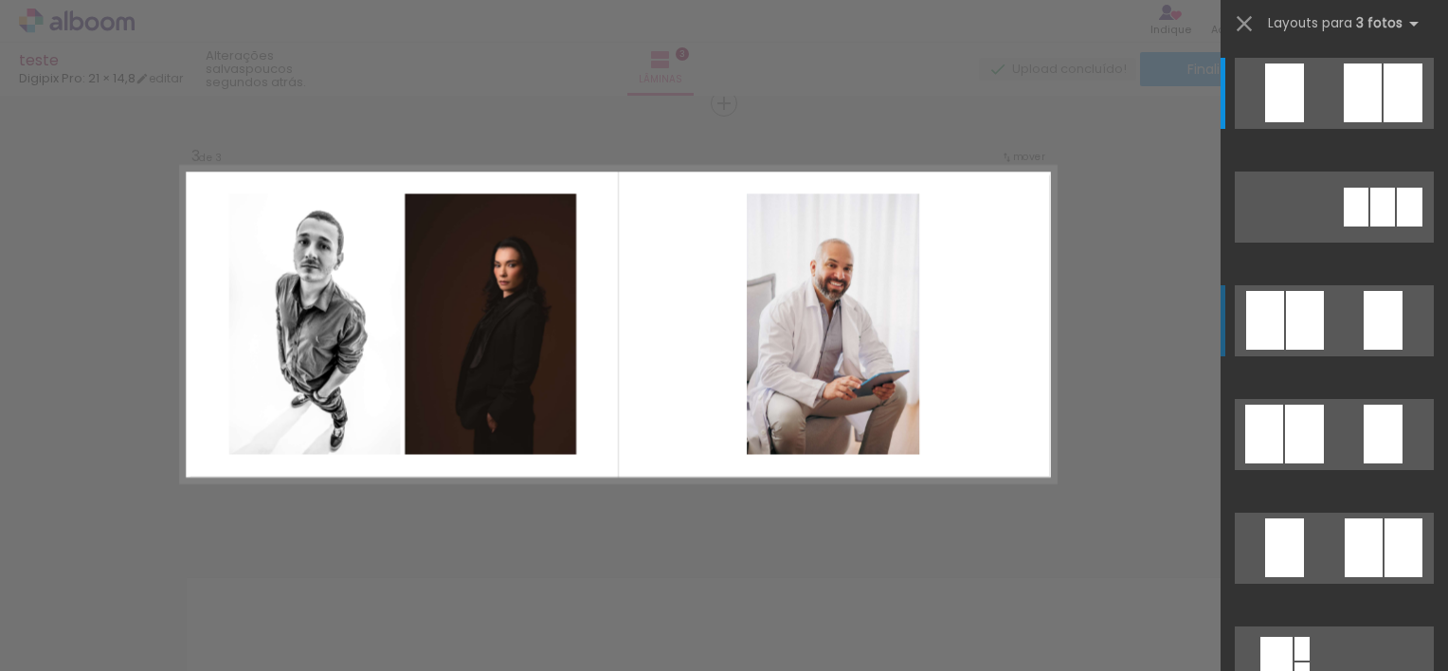
click at [1266, 307] on div at bounding box center [1265, 320] width 38 height 59
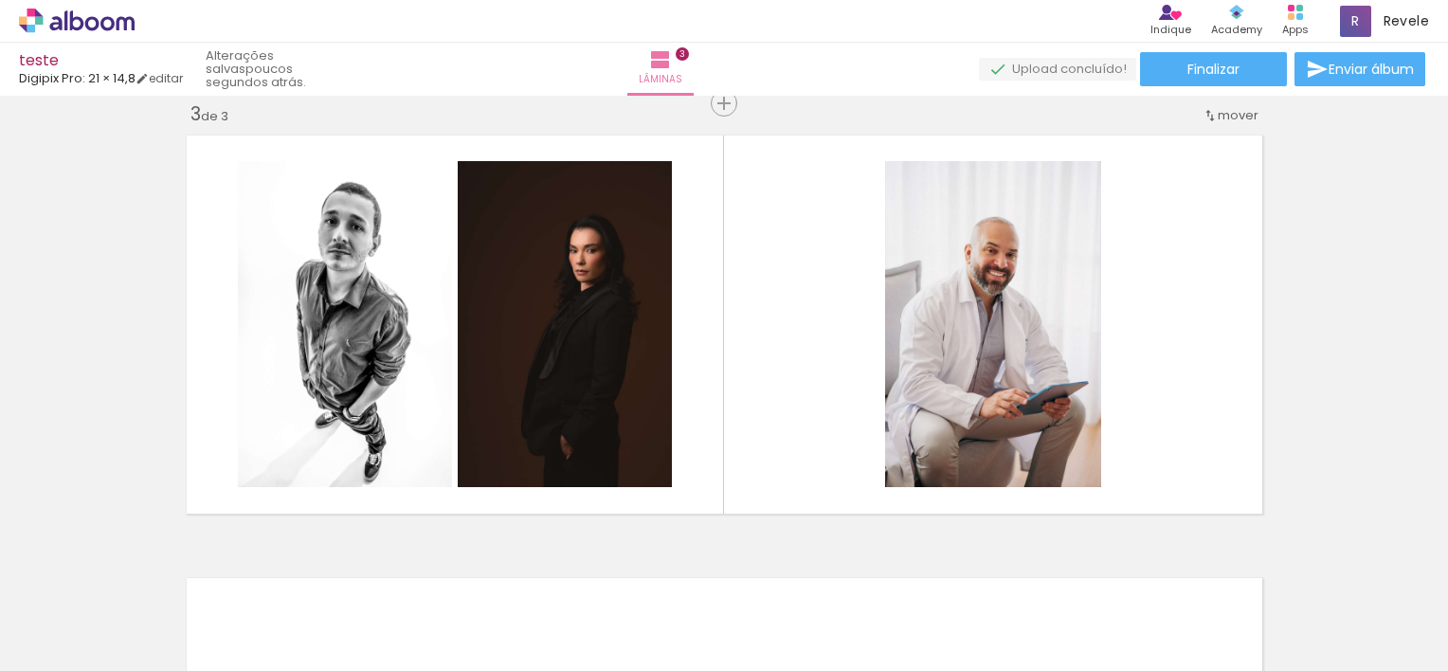
drag, startPoint x: 1432, startPoint y: 414, endPoint x: 1447, endPoint y: 215, distance: 199.4
click at [1447, 215] on div "Inserir lâmina 1 de 3 Inserir lâmina 2 de 3 Inserir lâmina 3 de 3 O Designbox p…" at bounding box center [724, 383] width 1448 height 575
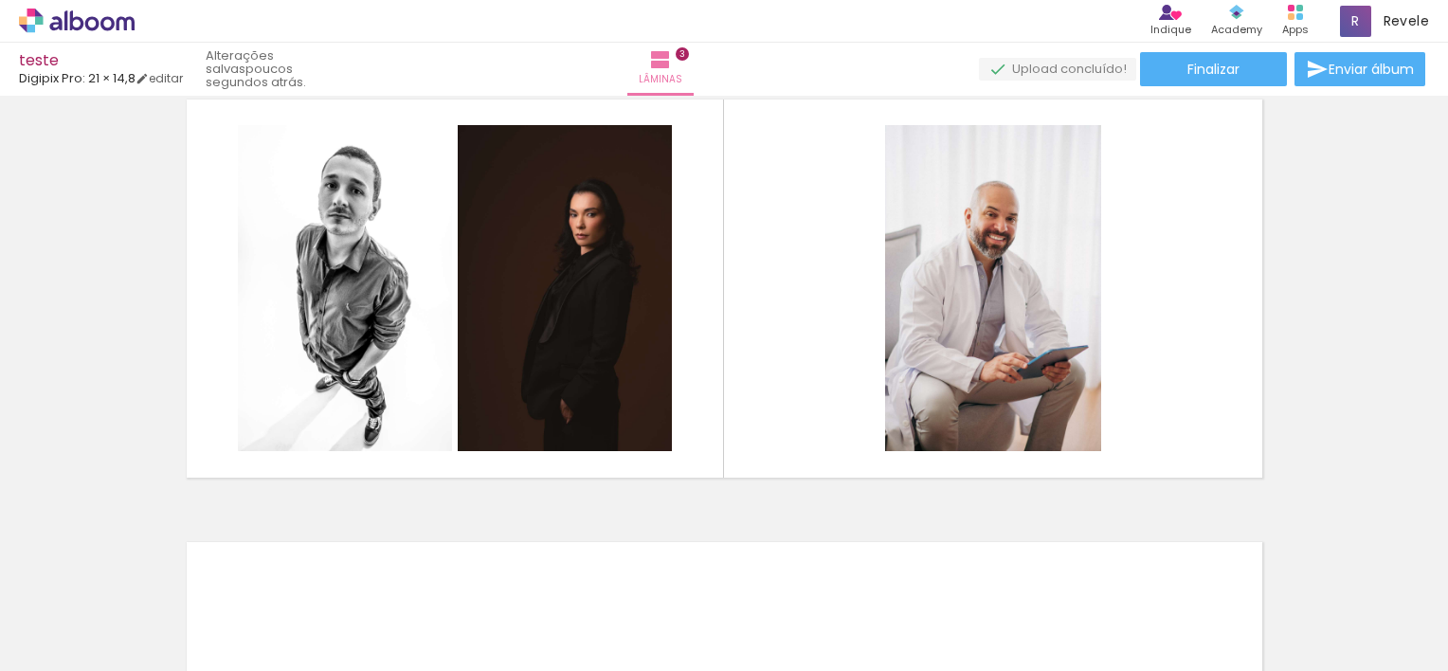
scroll to position [962, 0]
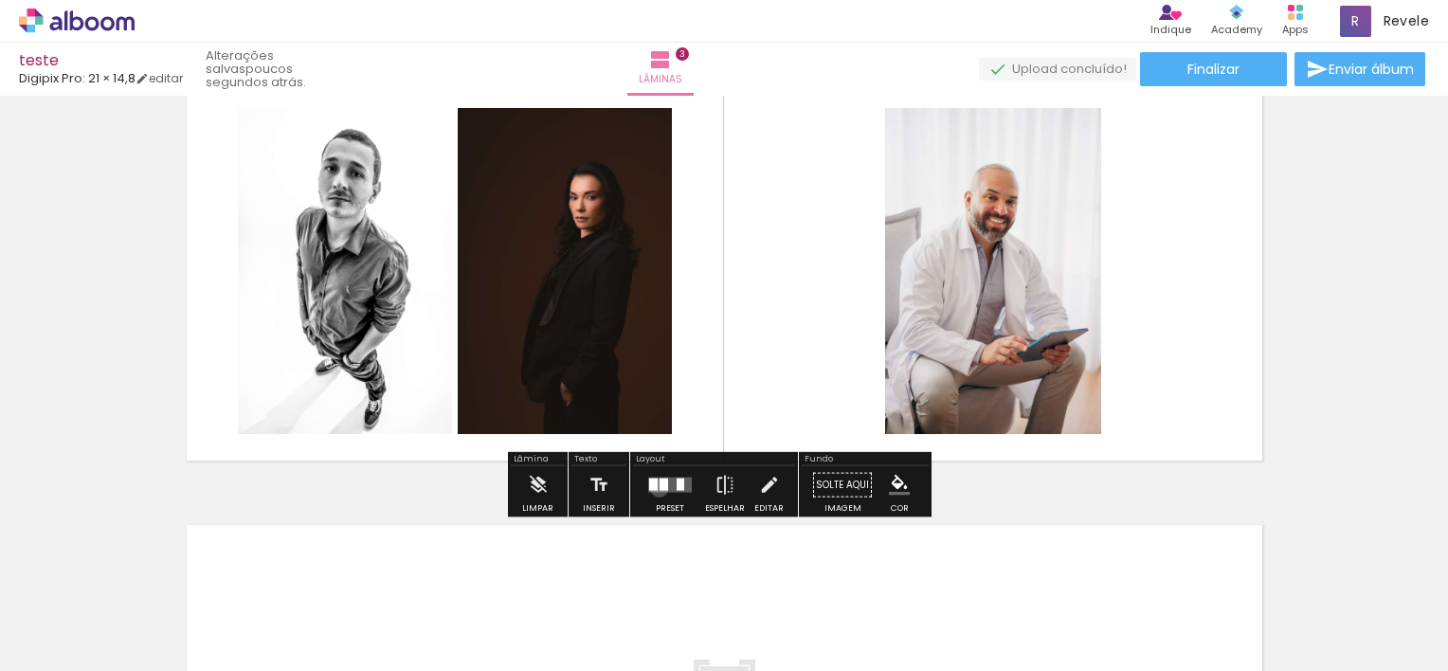
click at [659, 487] on div at bounding box center [663, 484] width 9 height 12
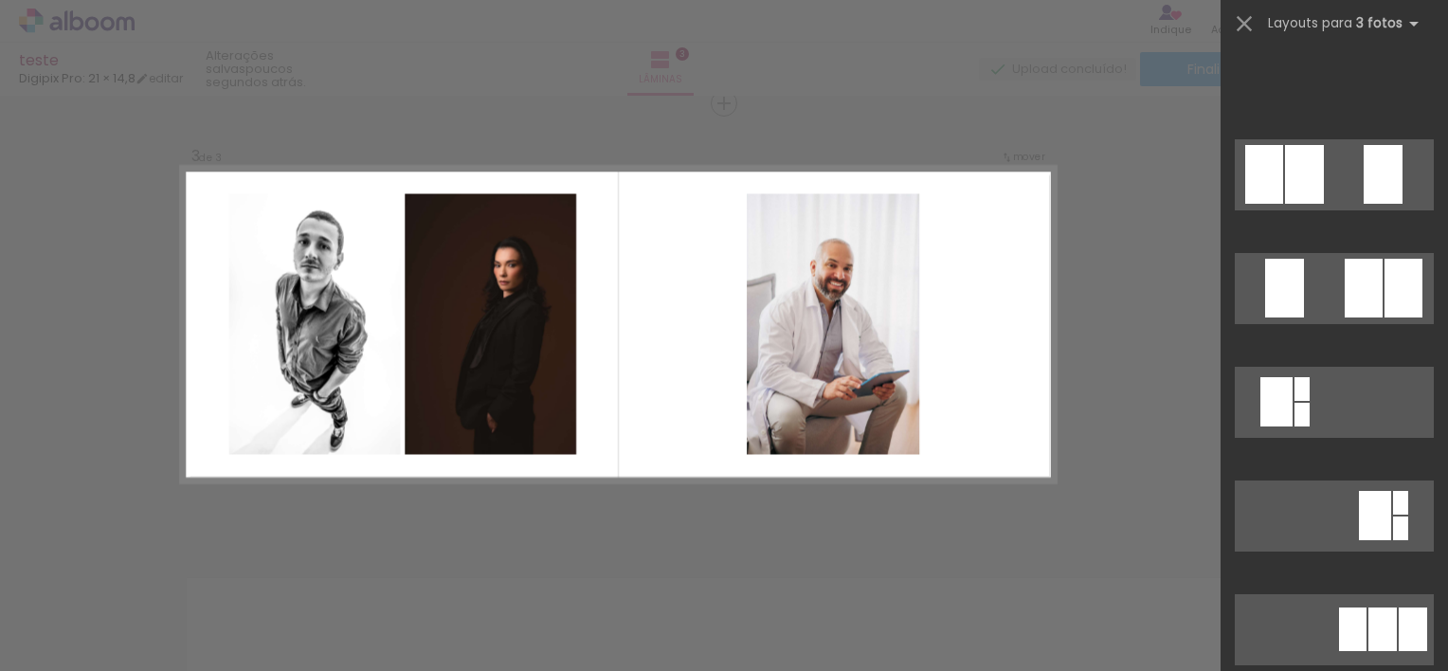
scroll to position [0, 0]
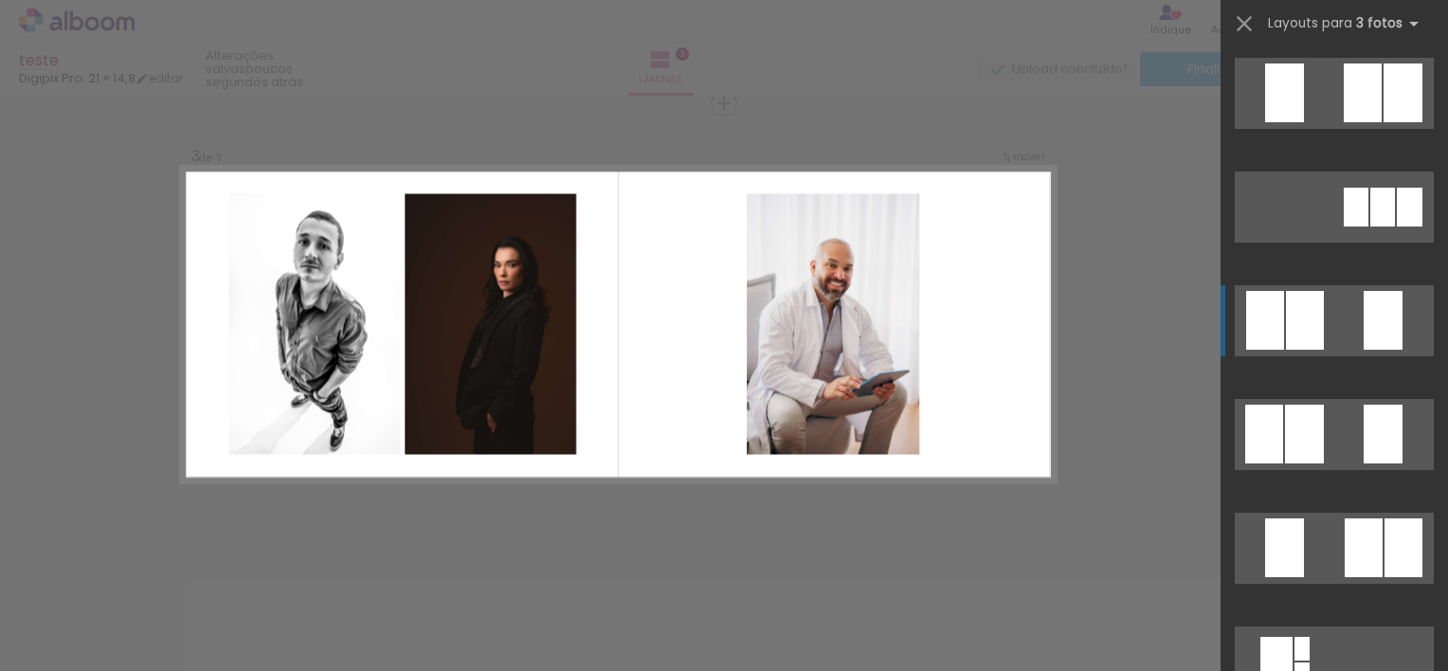
click at [997, 102] on div "Confirmar Cancelar" at bounding box center [724, 94] width 1448 height 1815
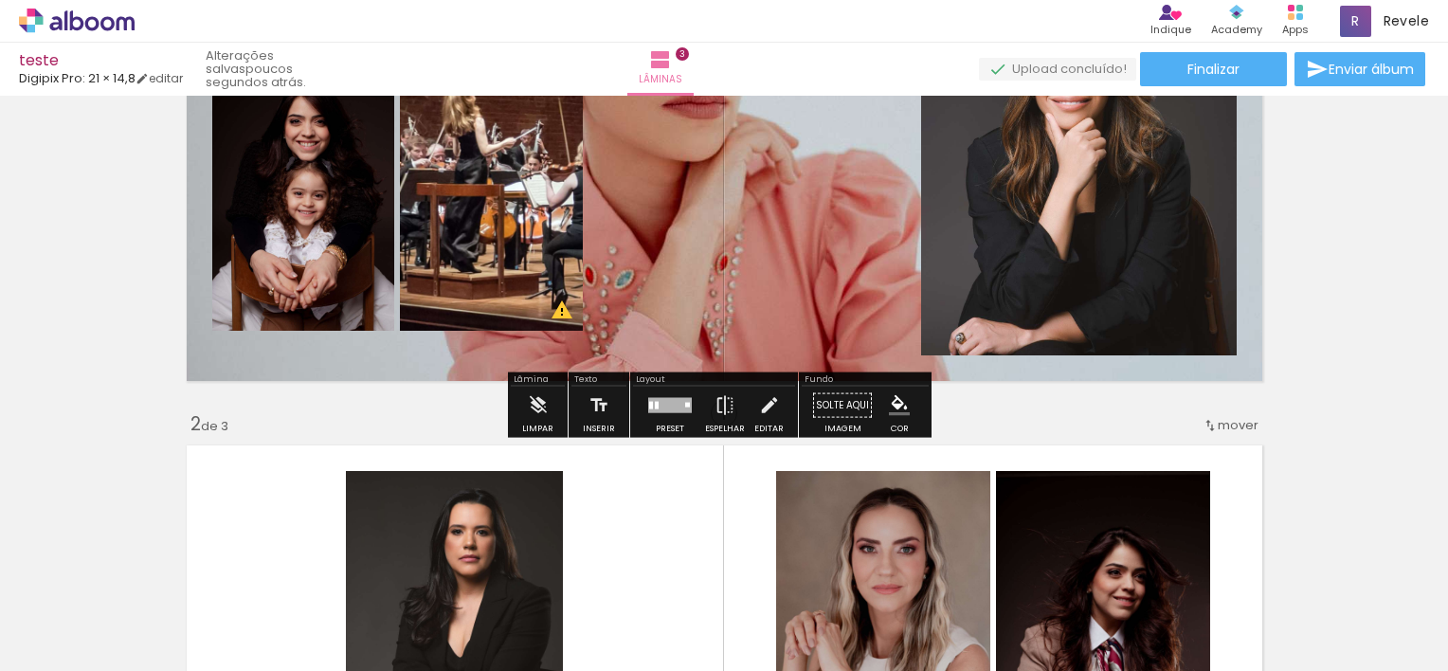
scroll to position [165, 0]
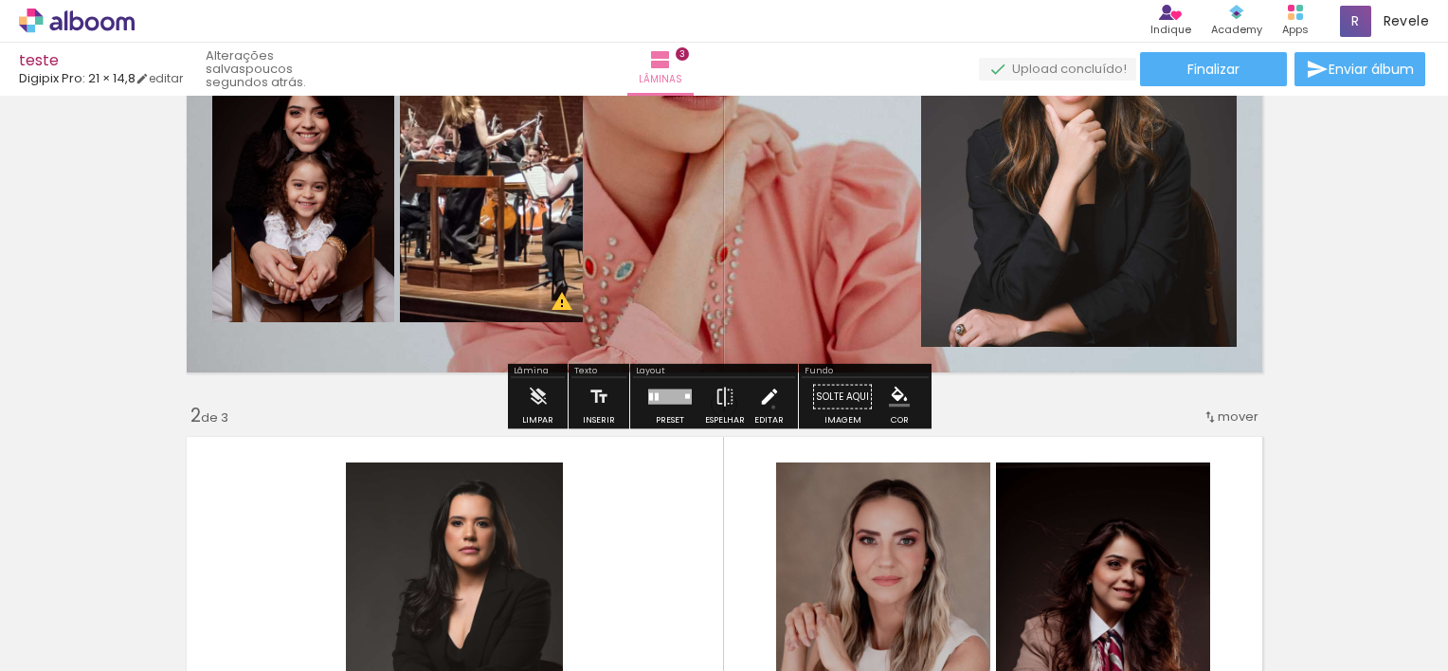
click at [768, 406] on iron-icon at bounding box center [769, 397] width 21 height 38
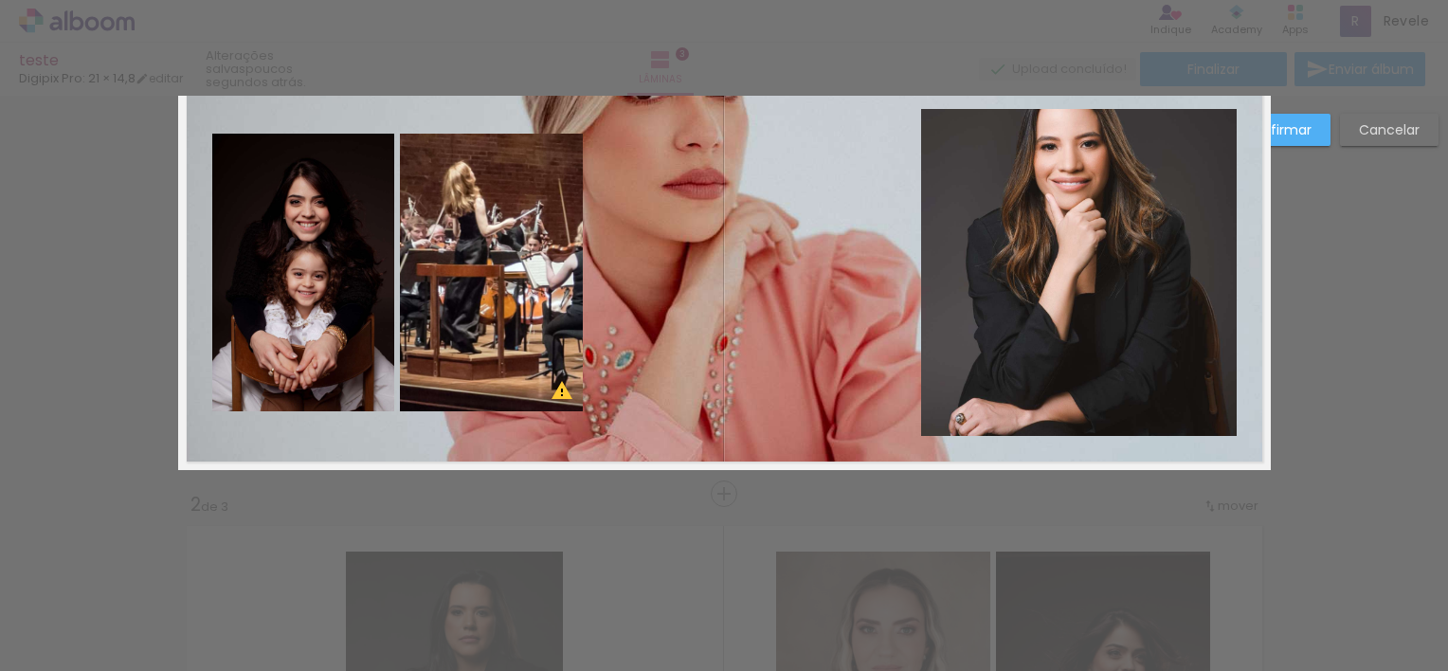
scroll to position [24, 0]
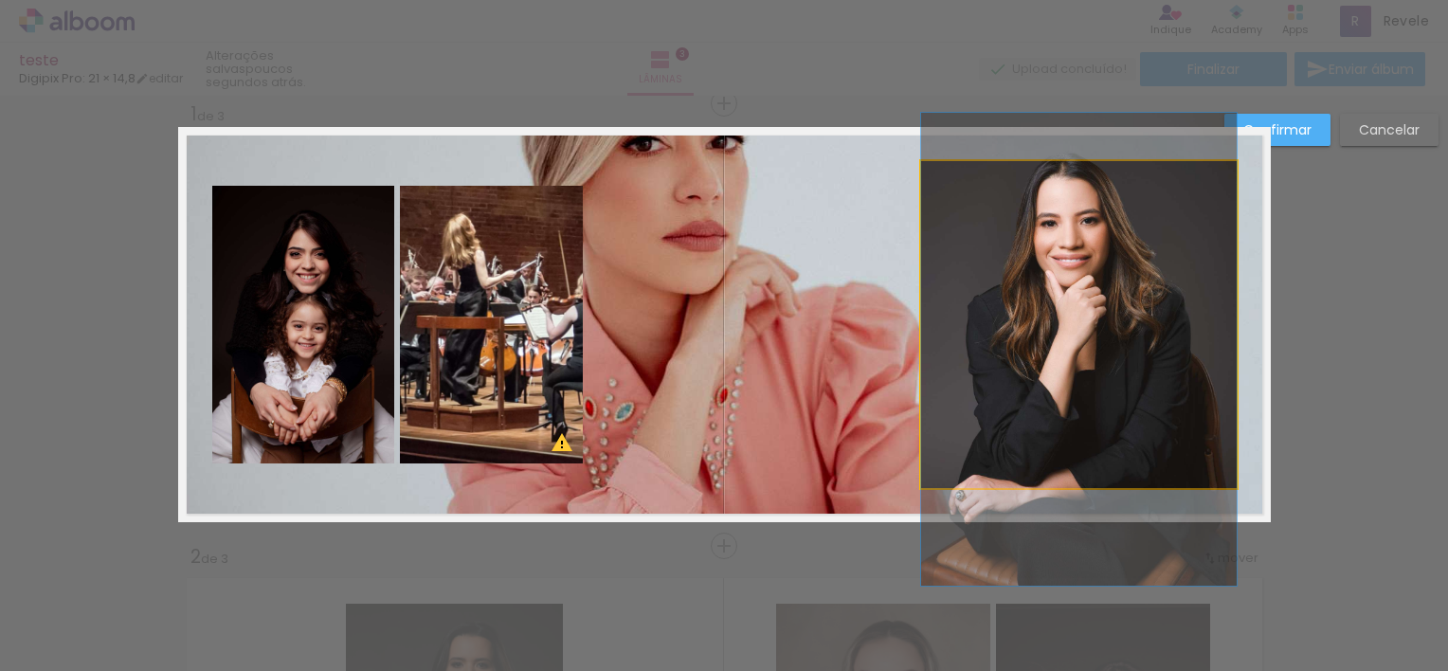
drag, startPoint x: 997, startPoint y: 248, endPoint x: 985, endPoint y: 274, distance: 28.0
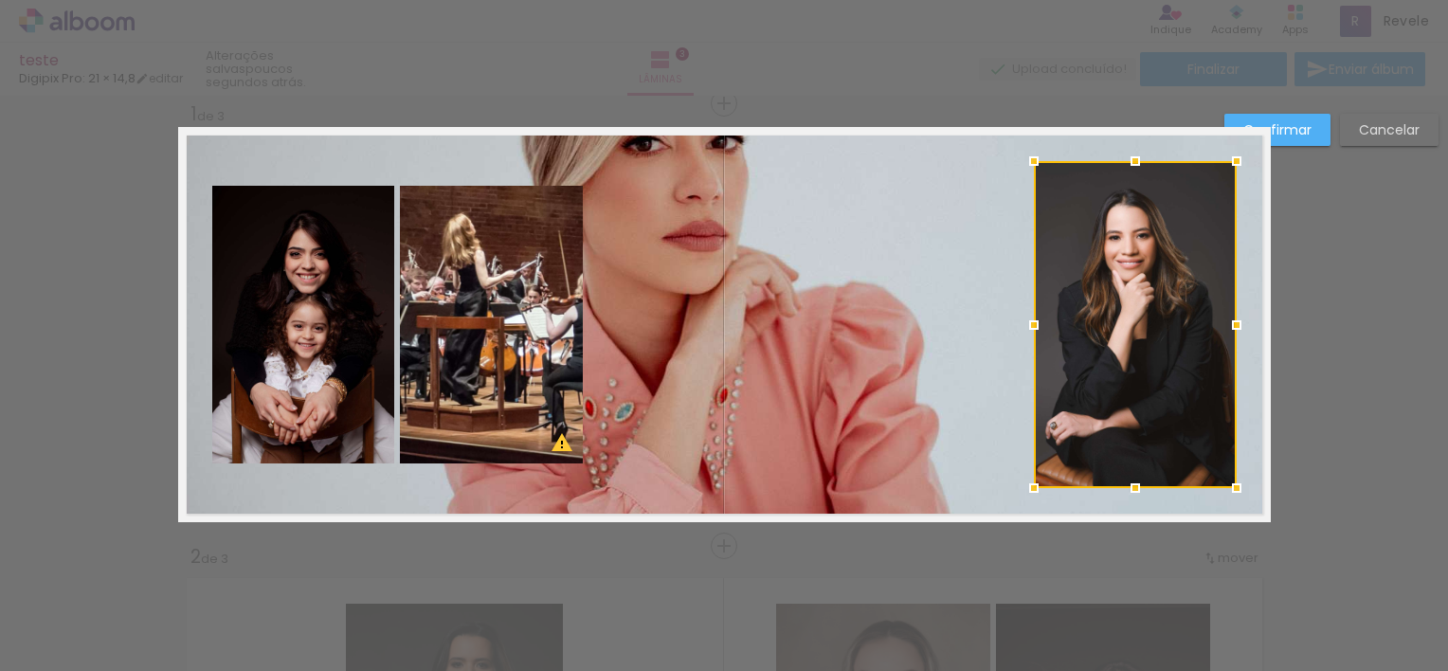
drag, startPoint x: 915, startPoint y: 325, endPoint x: 1028, endPoint y: 295, distance: 116.7
click at [1034, 295] on div at bounding box center [1135, 324] width 203 height 327
click at [670, 34] on div at bounding box center [724, 48] width 1448 height 96
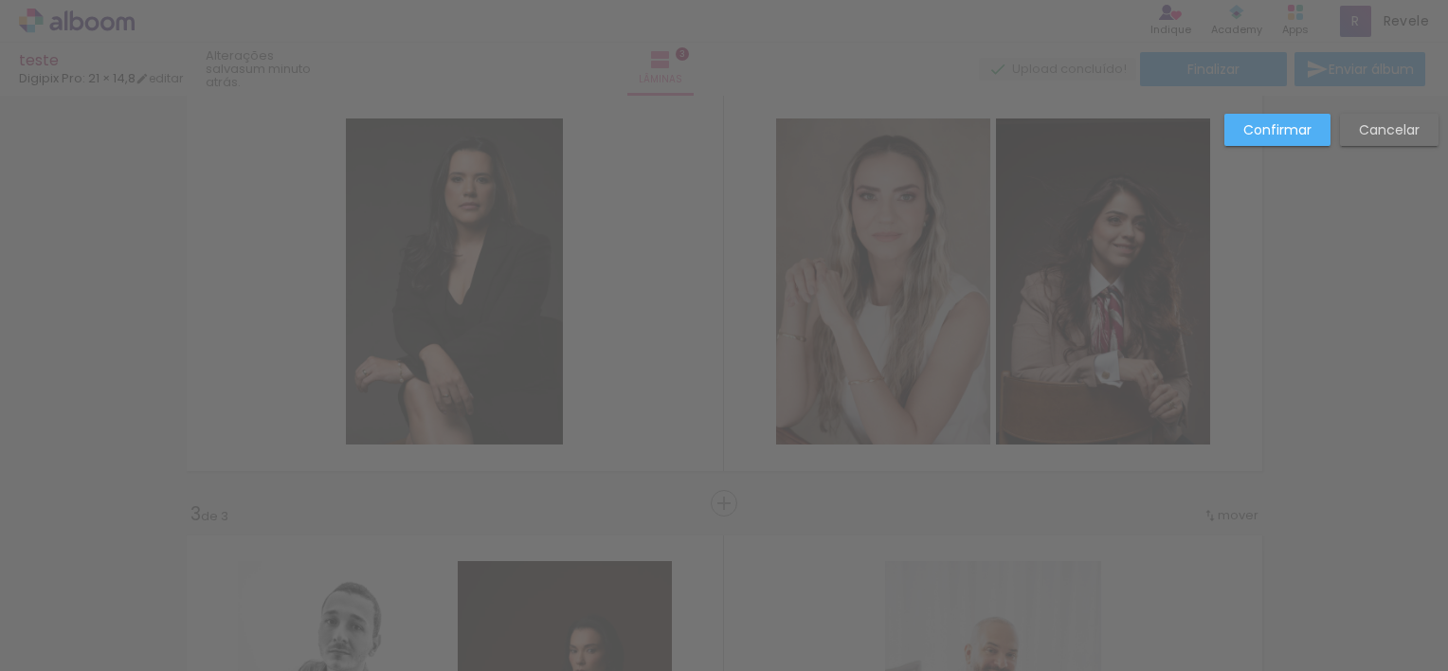
scroll to position [68, 0]
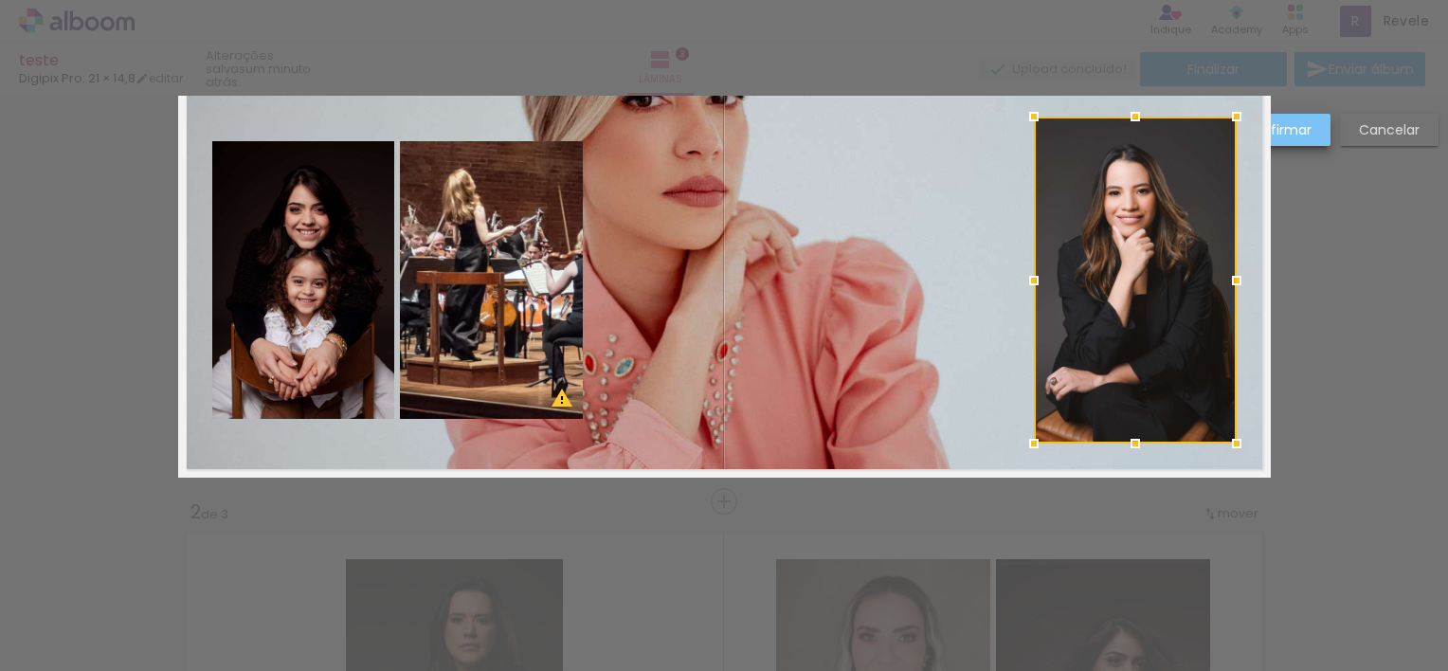
click at [0, 0] on slot "Confirmar" at bounding box center [0, 0] width 0 height 0
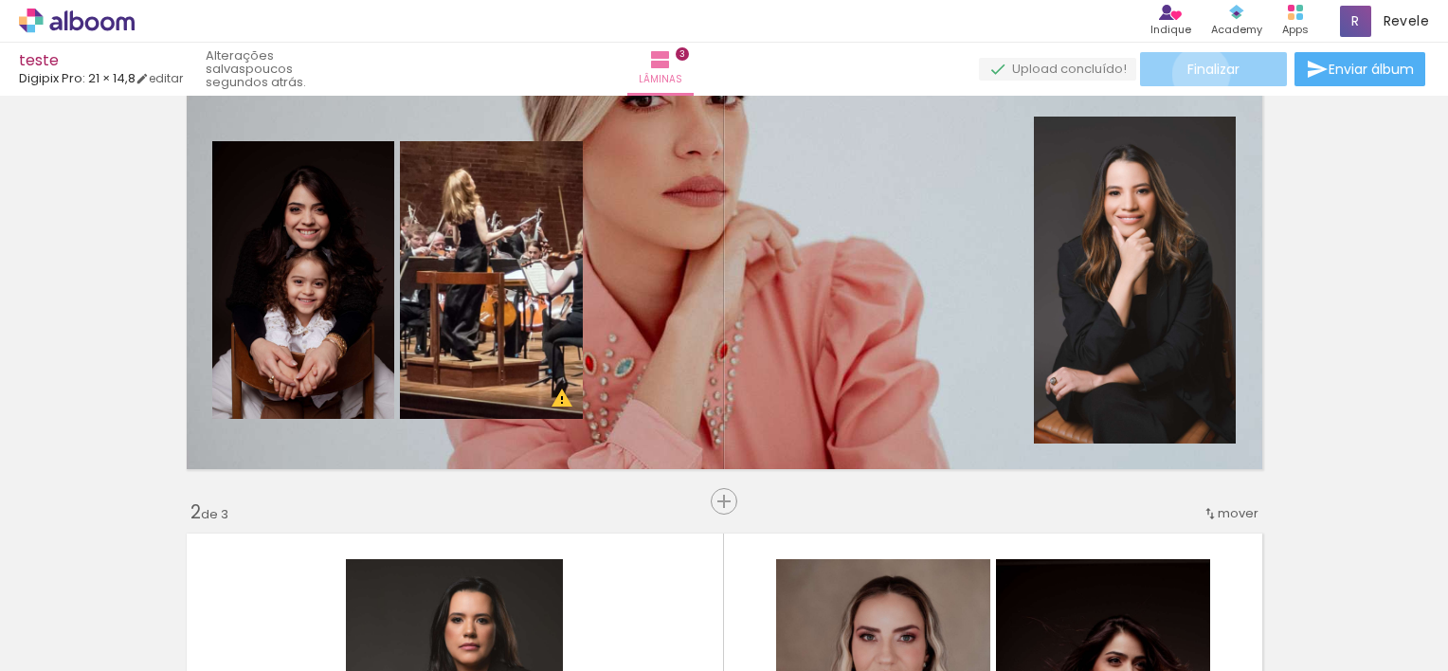
click at [1194, 74] on span "Finalizar" at bounding box center [1213, 69] width 52 height 13
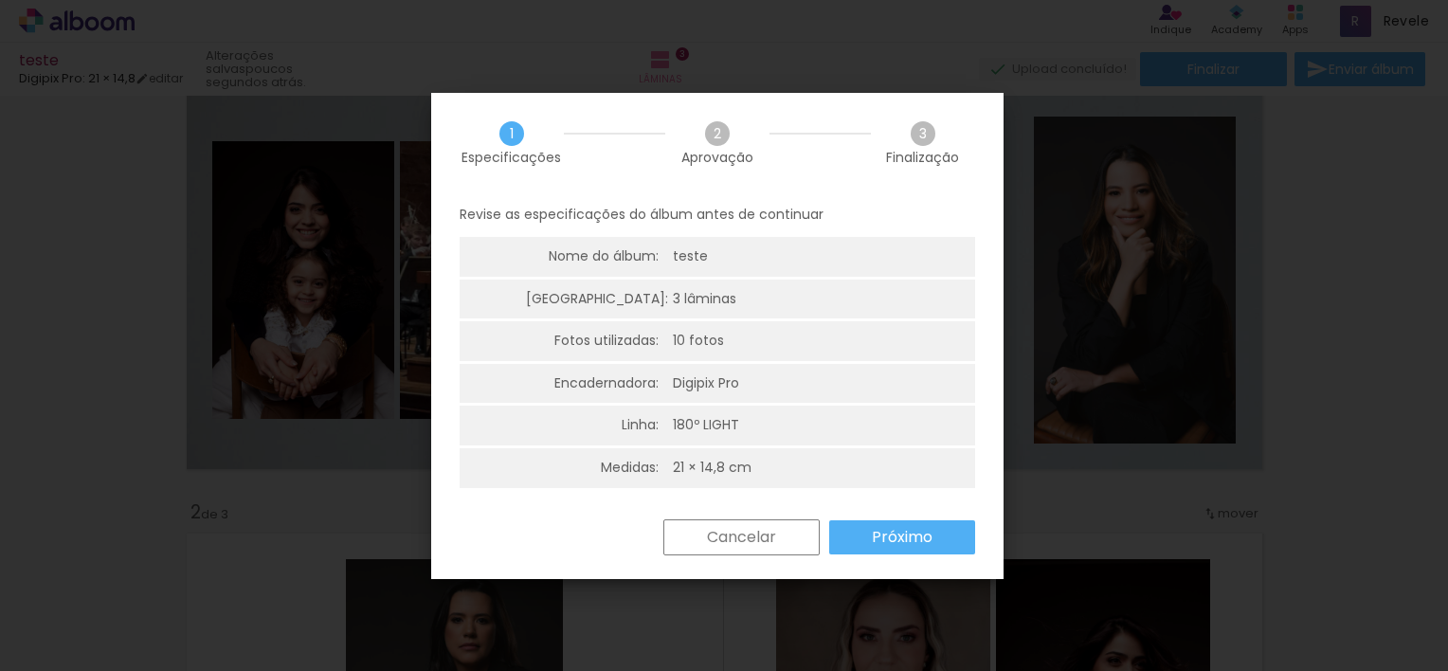
scroll to position [4, 0]
click at [0, 0] on slot "Próximo" at bounding box center [0, 0] width 0 height 0
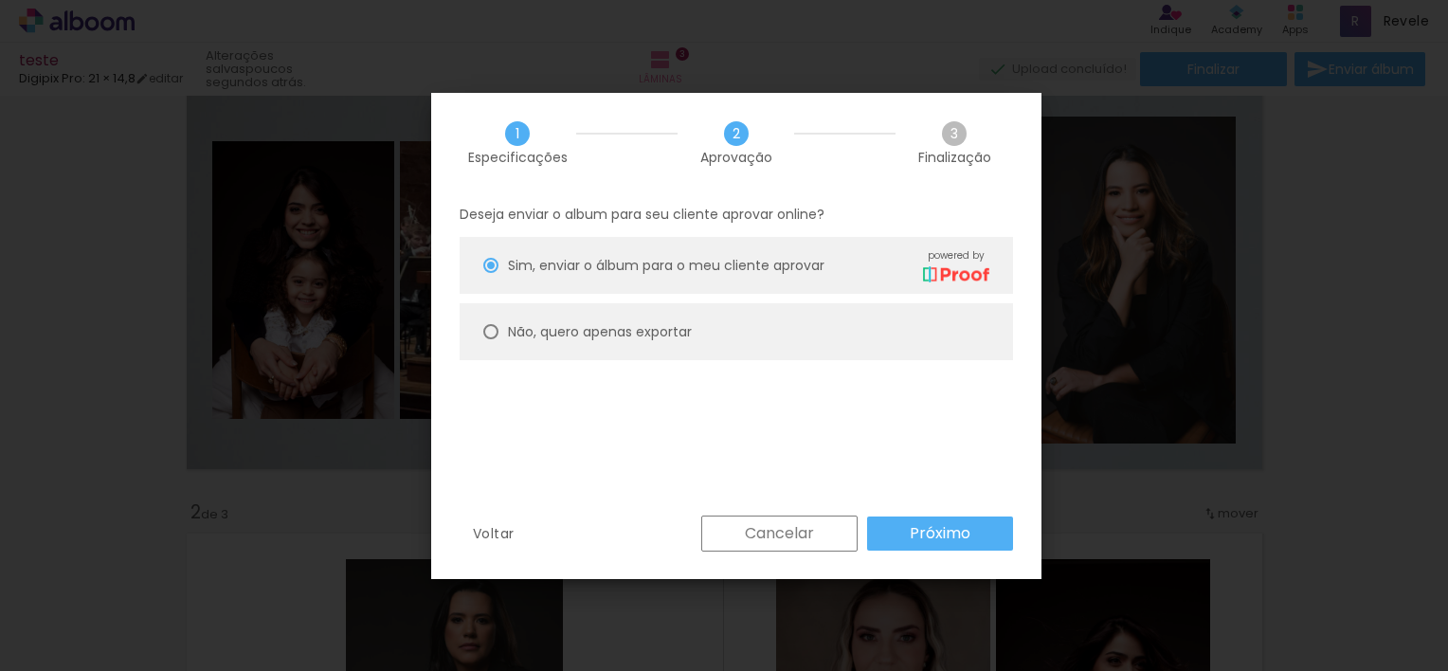
click at [0, 0] on slot "Não, quero apenas exportar" at bounding box center [0, 0] width 0 height 0
type paper-radio-button "on"
click at [0, 0] on slot "Próximo" at bounding box center [0, 0] width 0 height 0
type input "Alta, 300 DPI"
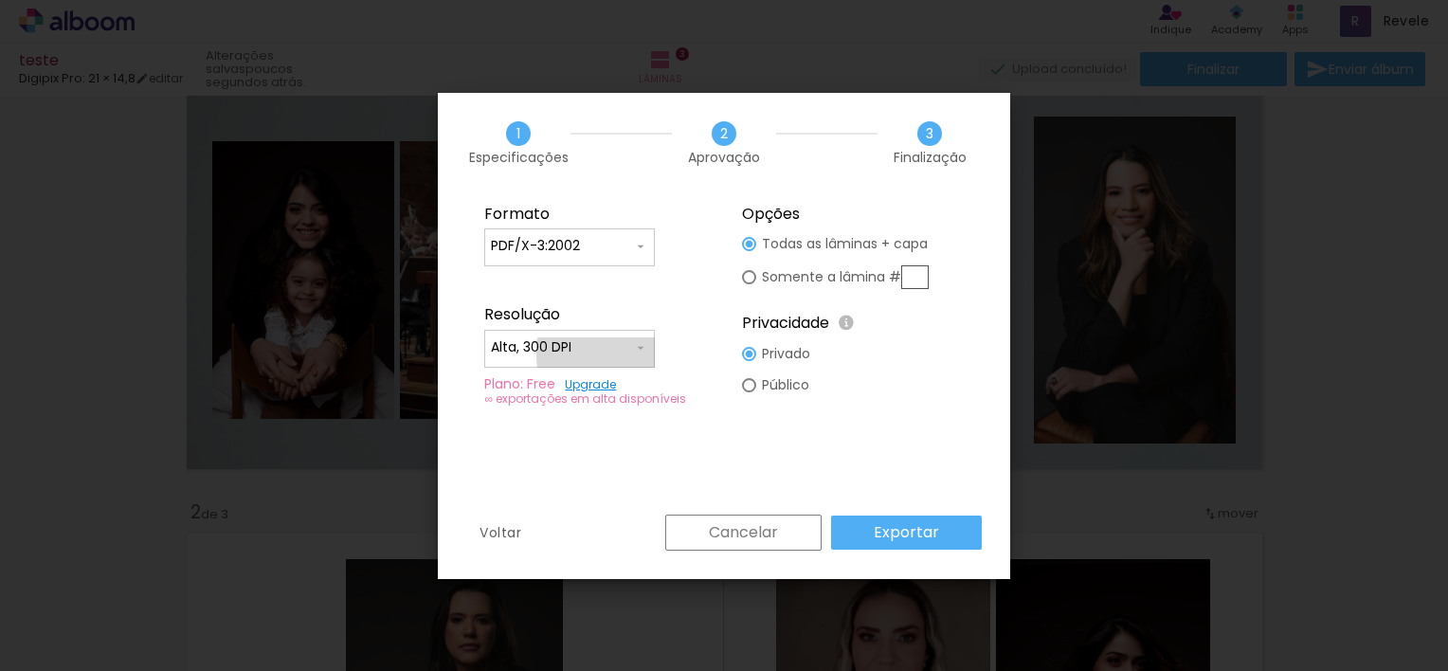
click at [634, 352] on iron-icon at bounding box center [640, 347] width 15 height 15
click at [634, 352] on paper-item "Alta, 300 DPI" at bounding box center [569, 345] width 171 height 38
click at [0, 0] on slot "Exportar" at bounding box center [0, 0] width 0 height 0
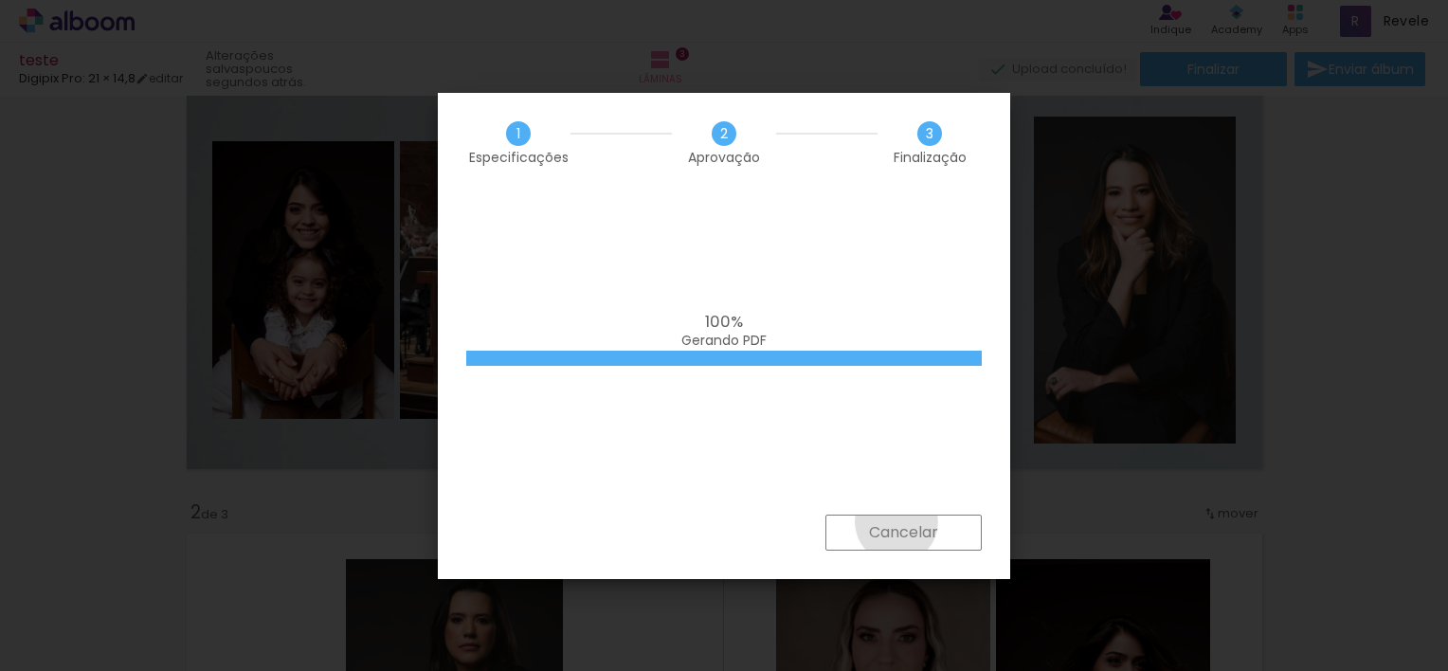
click at [0, 0] on slot "Cancelar" at bounding box center [0, 0] width 0 height 0
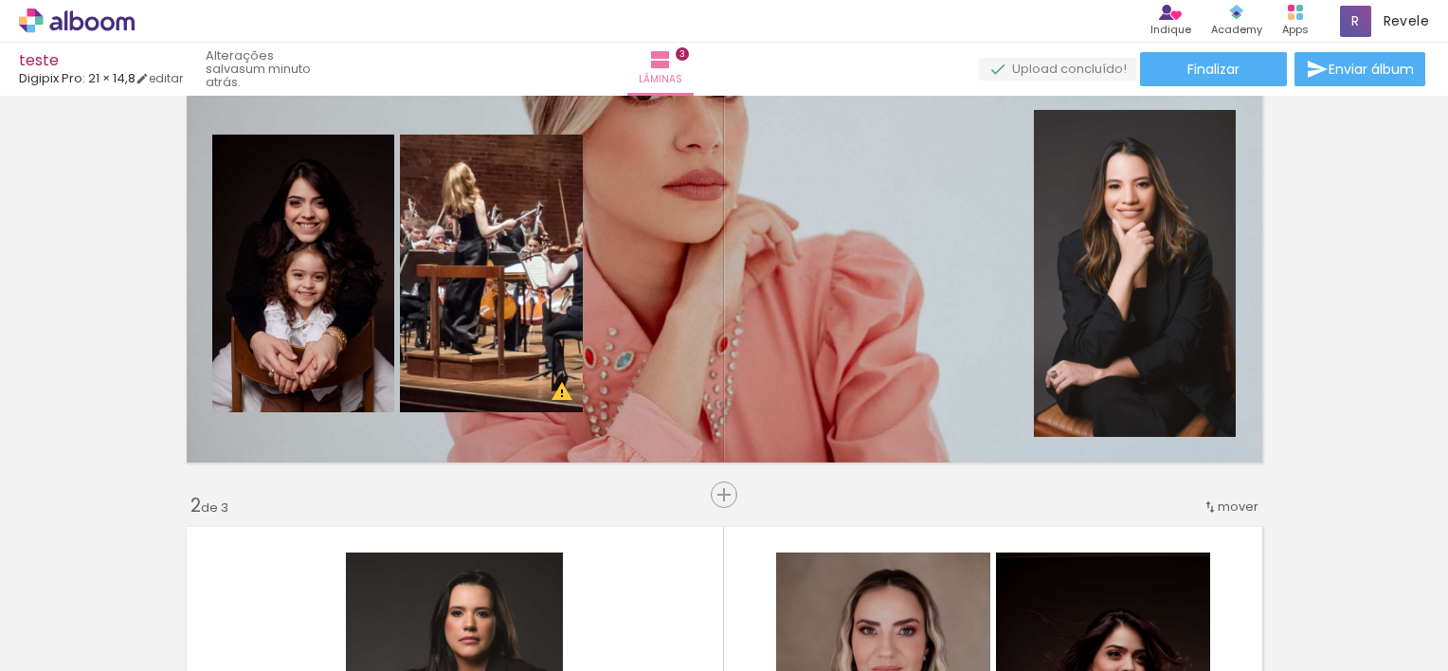
scroll to position [38, 0]
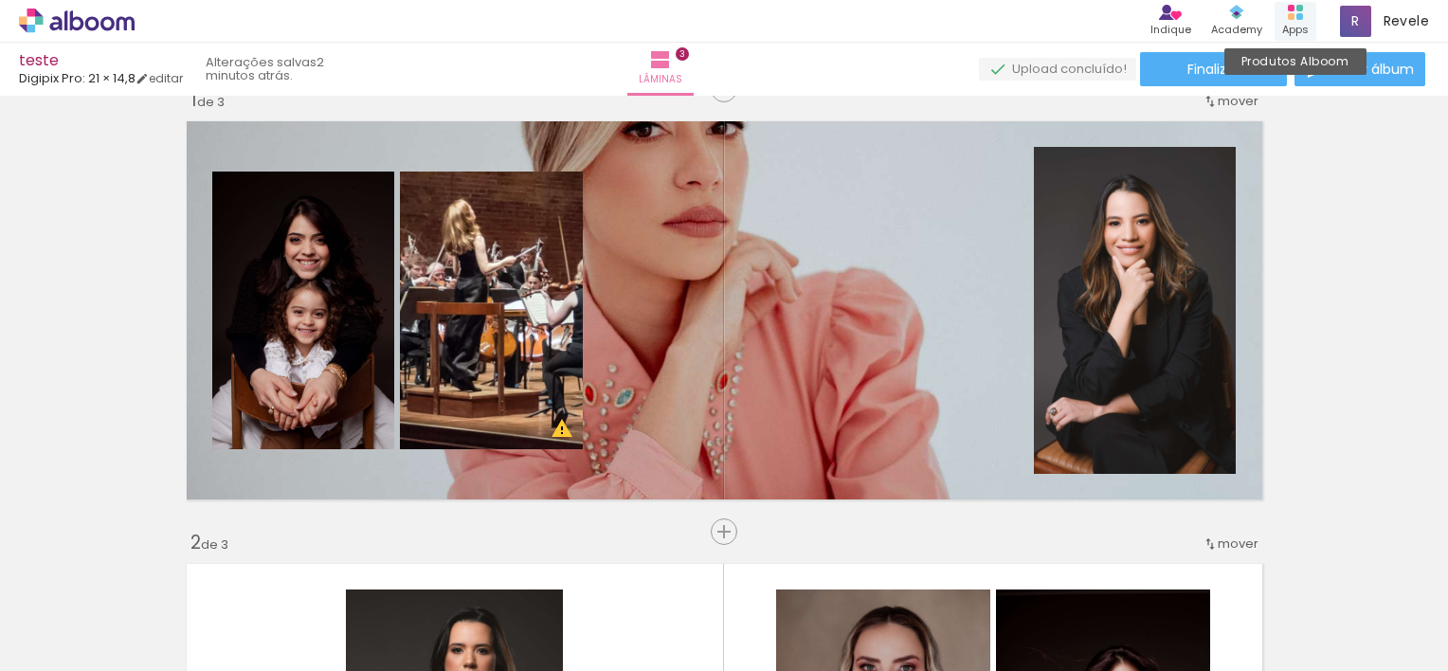
click at [1290, 16] on rect at bounding box center [1290, 16] width 7 height 7
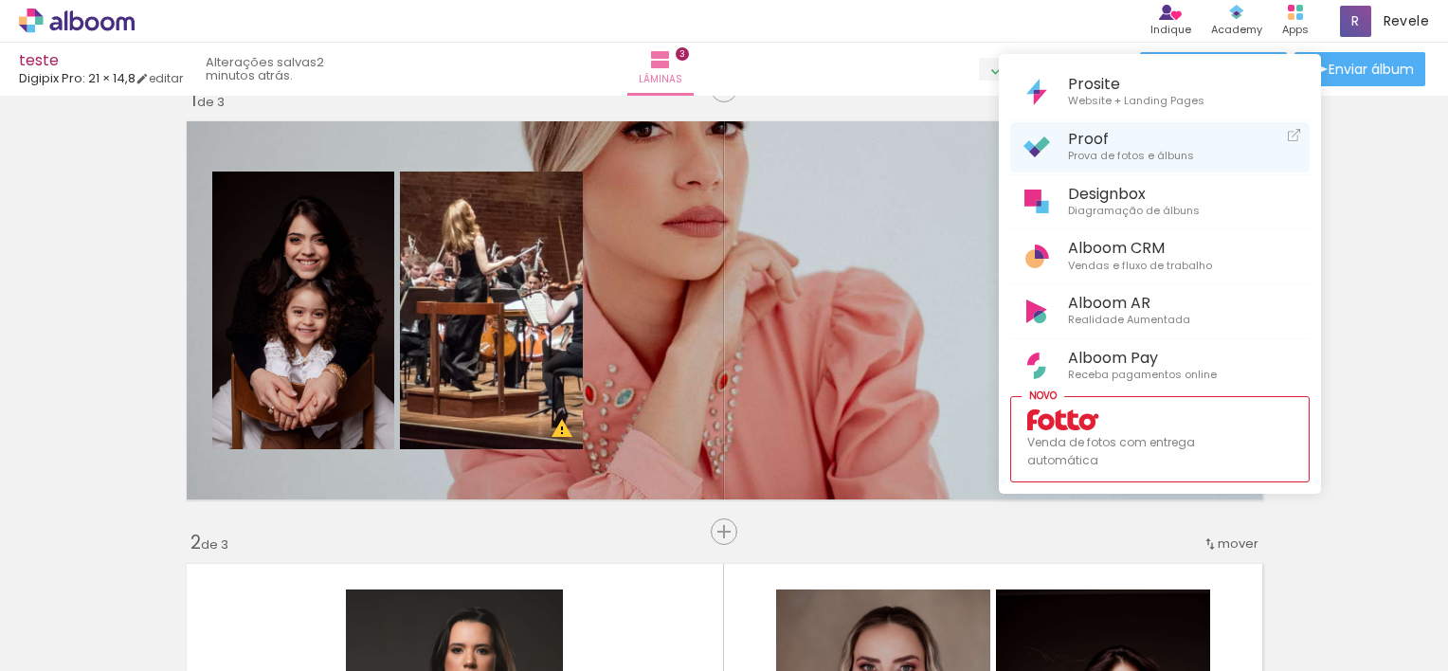
click at [1107, 141] on span "Proof" at bounding box center [1131, 139] width 126 height 18
